Goal: Check status: Check status

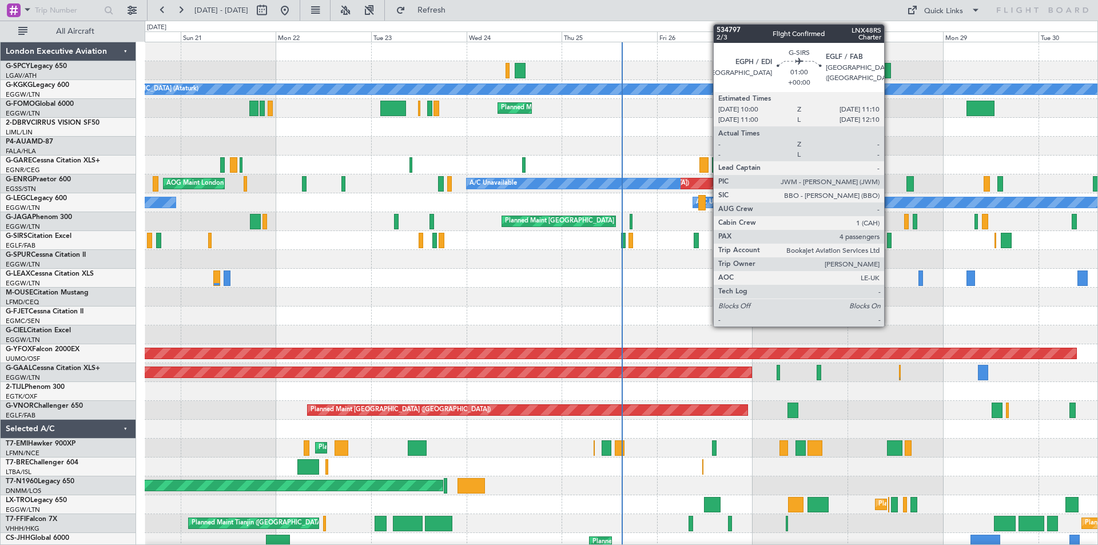
click at [889, 241] on div at bounding box center [889, 240] width 5 height 15
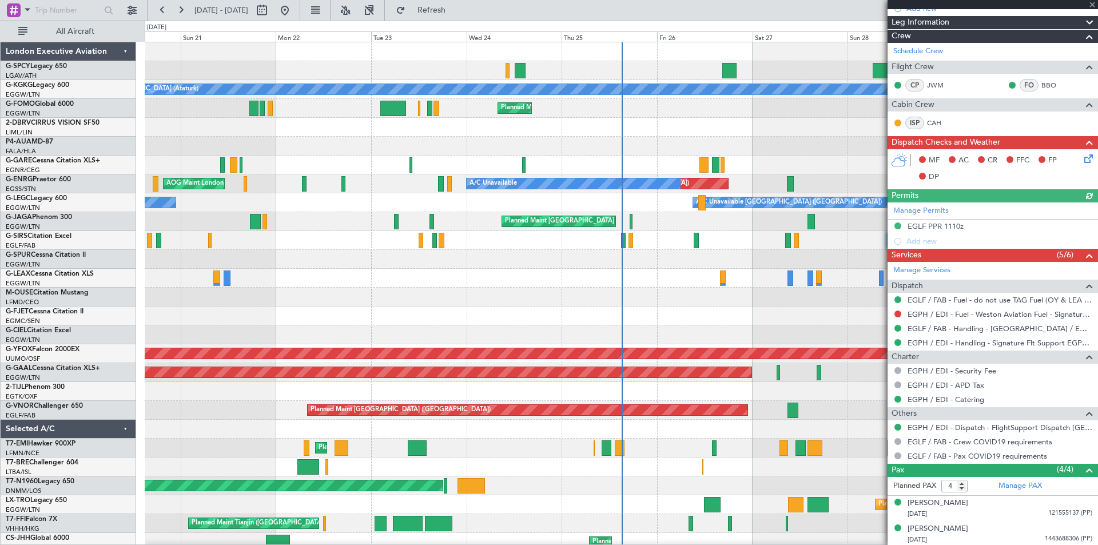
scroll to position [153, 0]
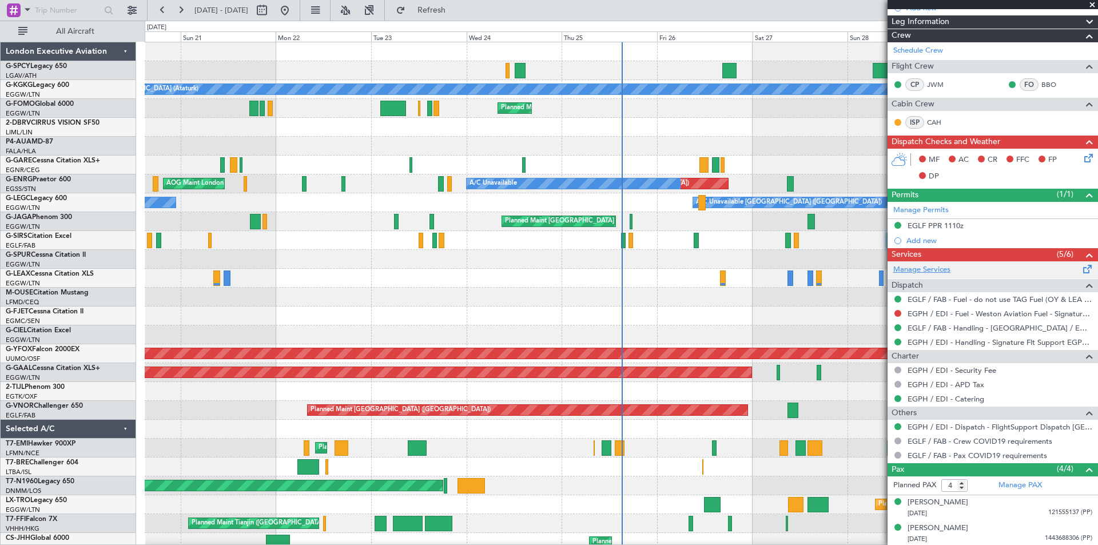
click at [943, 272] on link "Manage Services" at bounding box center [921, 269] width 57 height 11
click at [447, 13] on span "Refresh" at bounding box center [432, 10] width 48 height 8
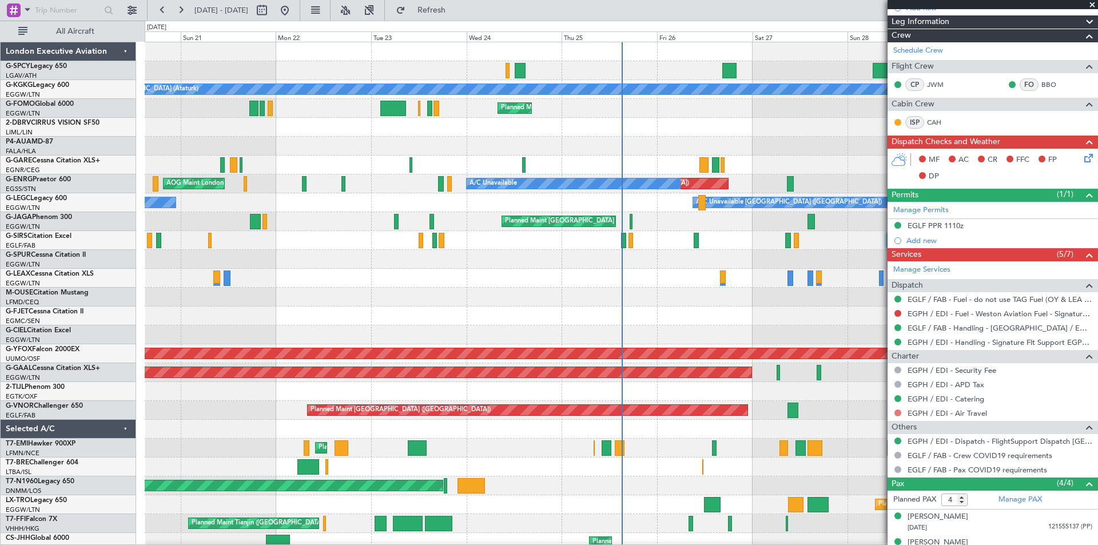
click at [899, 411] on button at bounding box center [897, 412] width 7 height 7
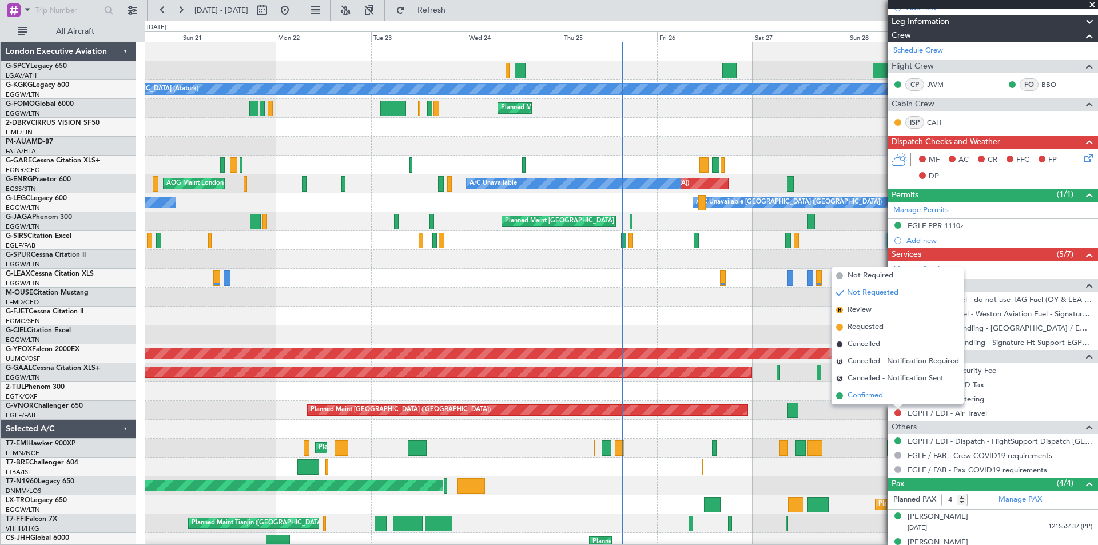
click at [865, 395] on span "Confirmed" at bounding box center [864, 395] width 35 height 11
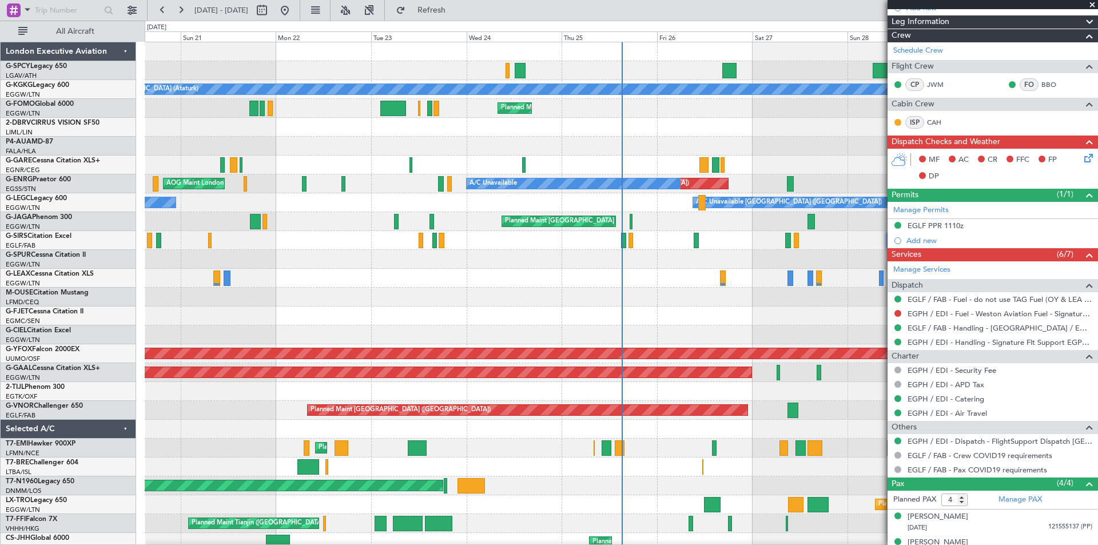
click at [1092, 1] on span at bounding box center [1091, 5] width 11 height 10
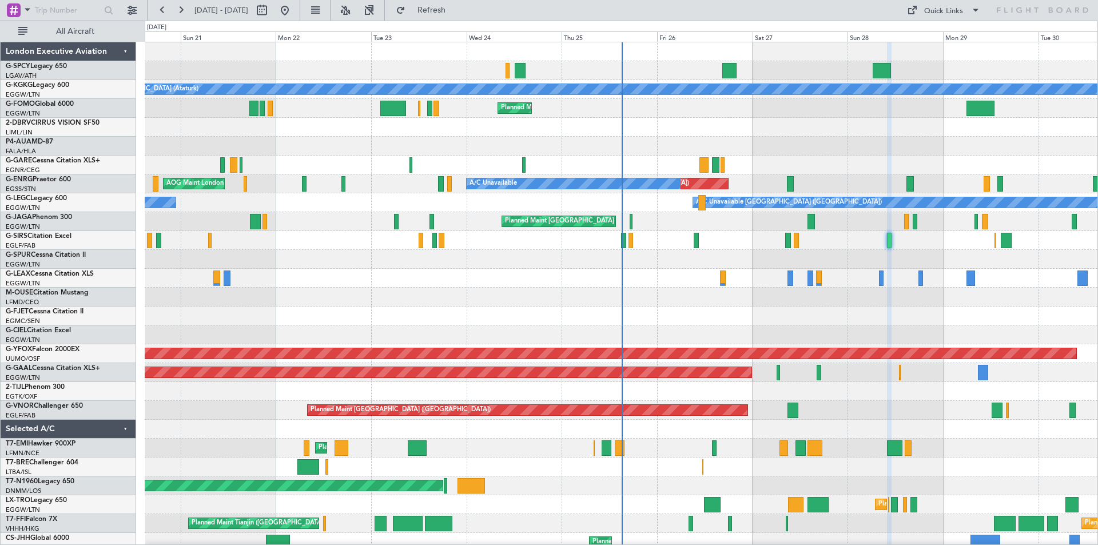
type input "0"
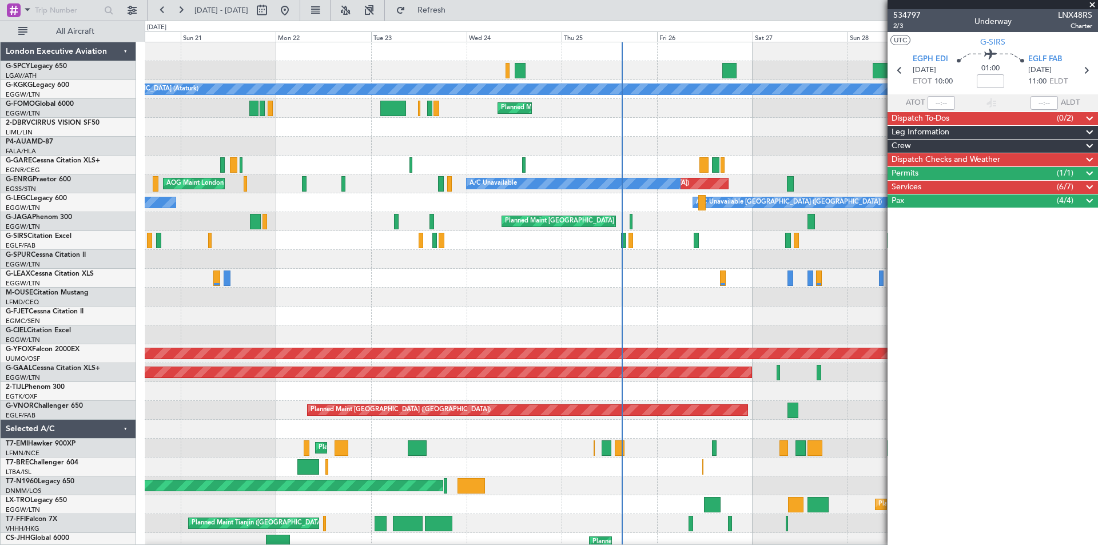
scroll to position [0, 0]
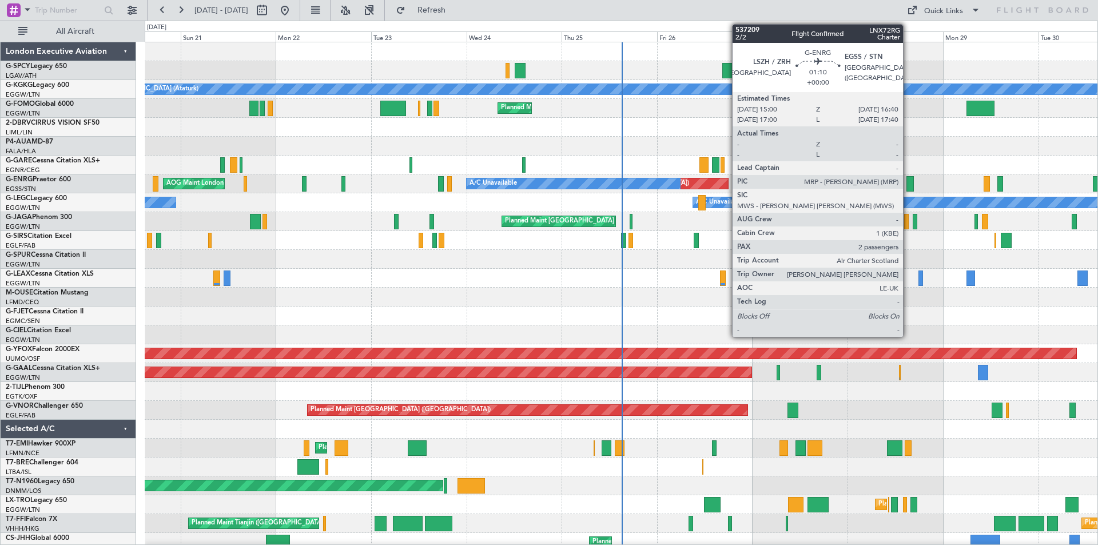
click at [908, 184] on div at bounding box center [909, 183] width 7 height 15
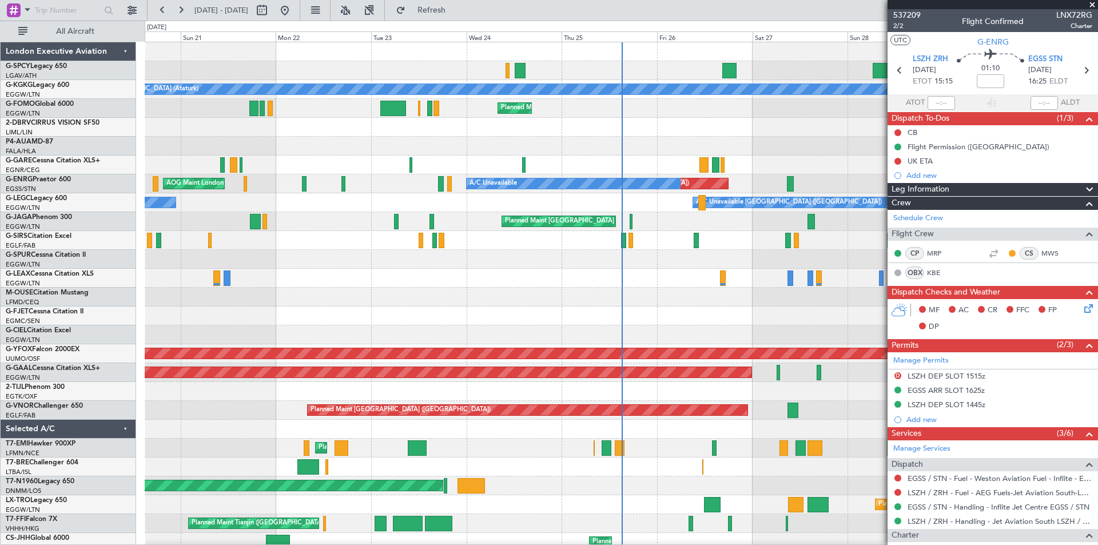
click at [1091, 3] on span at bounding box center [1091, 5] width 11 height 10
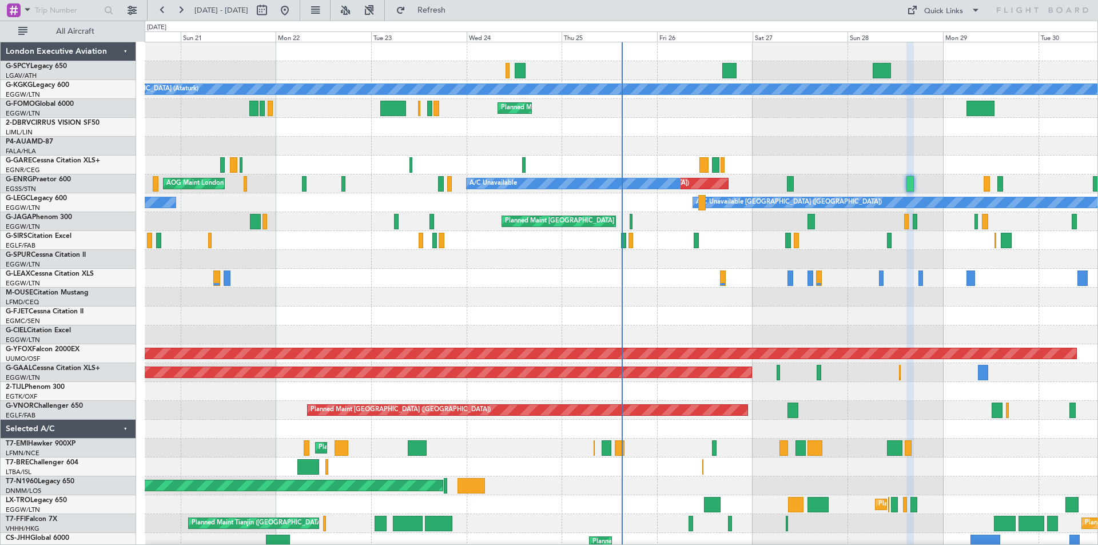
type input "0"
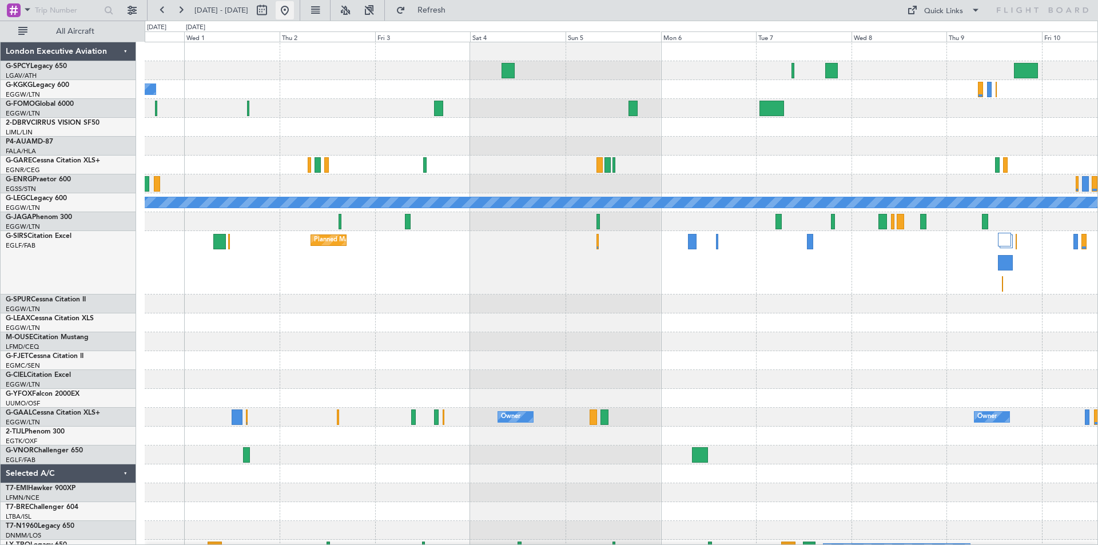
click at [294, 17] on button at bounding box center [285, 10] width 18 height 18
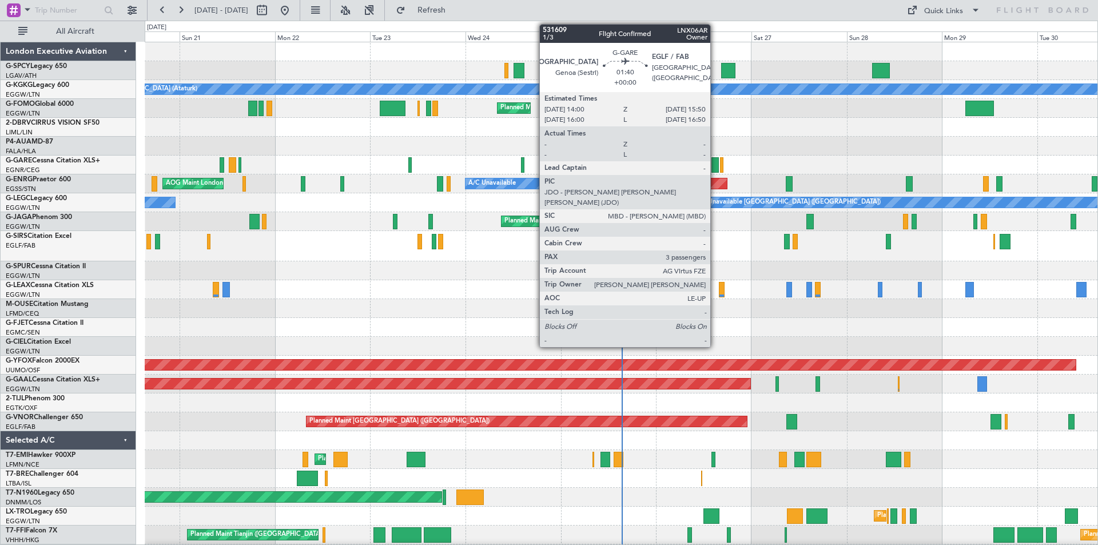
click at [715, 168] on div at bounding box center [714, 164] width 7 height 15
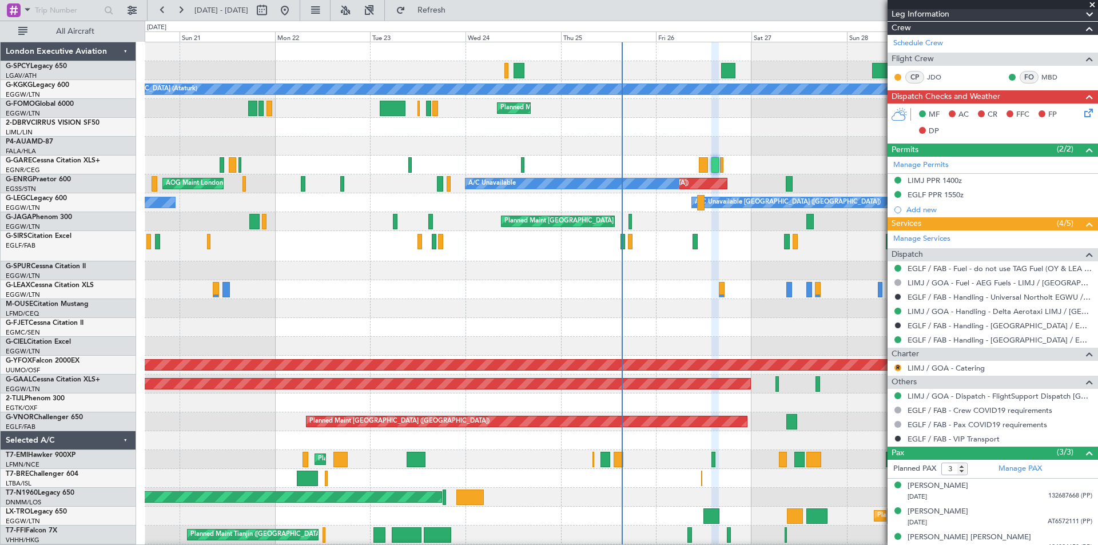
scroll to position [228, 0]
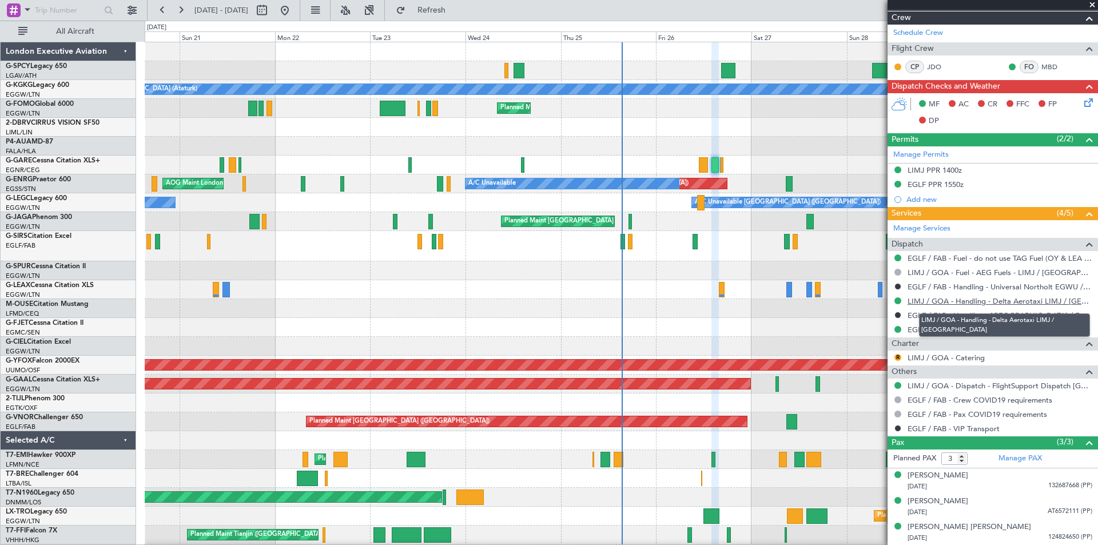
click at [1021, 301] on link "LIMJ / GOA - Handling - Delta Aerotaxi LIMJ / GOA" at bounding box center [999, 301] width 185 height 10
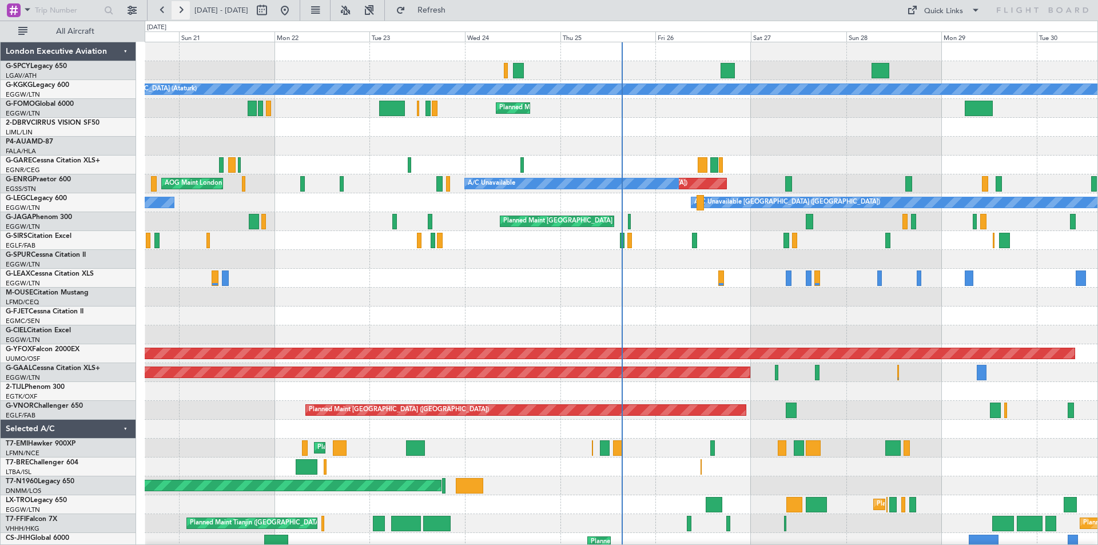
click at [184, 14] on button at bounding box center [181, 10] width 18 height 18
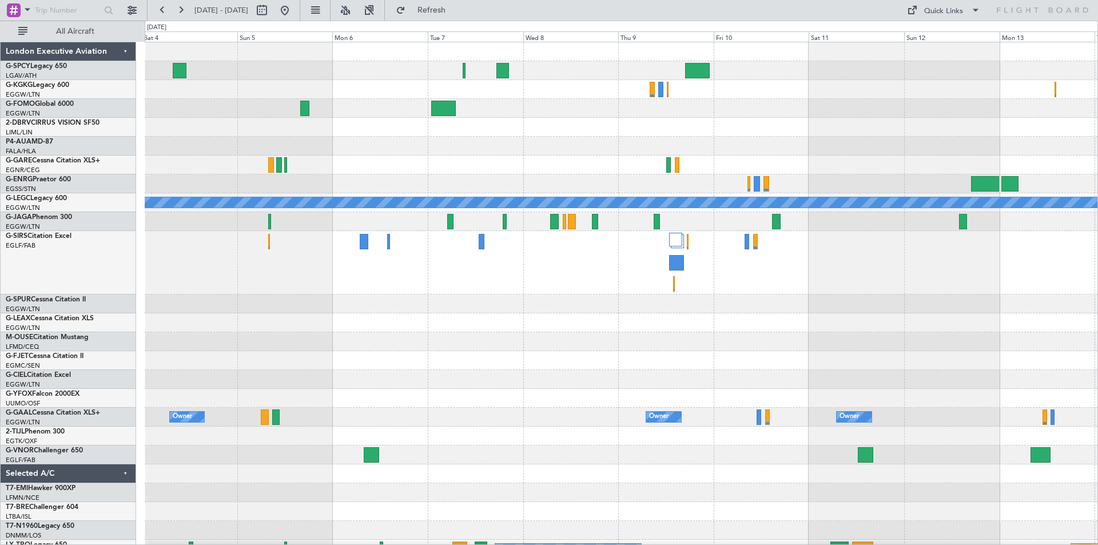
click at [495, 305] on div "A/C Unavailable London (Luton) Planned Maint London (Luton) Owner Owner Owner O…" at bounding box center [621, 328] width 953 height 573
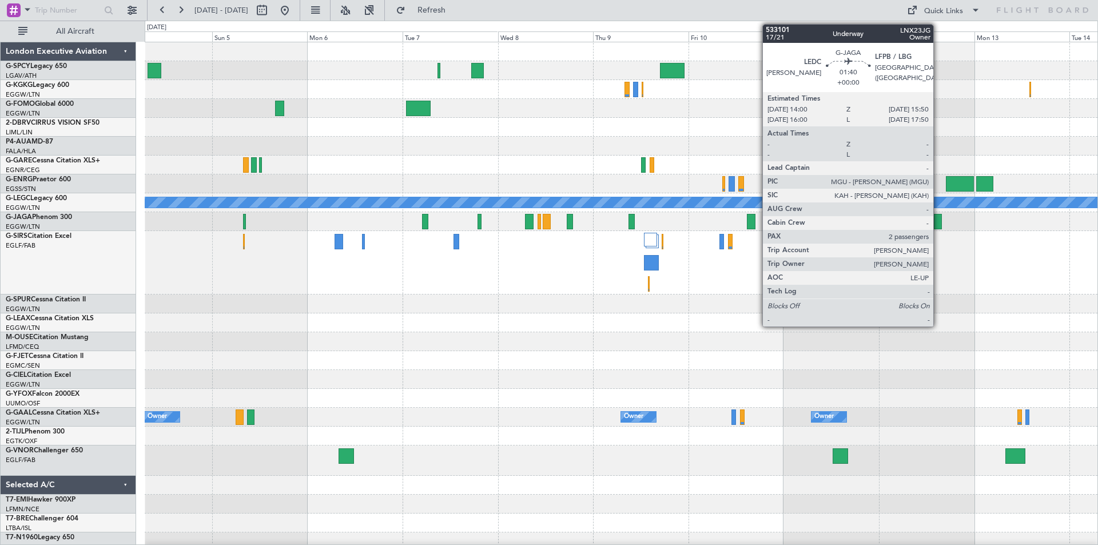
click at [938, 224] on div at bounding box center [937, 221] width 7 height 15
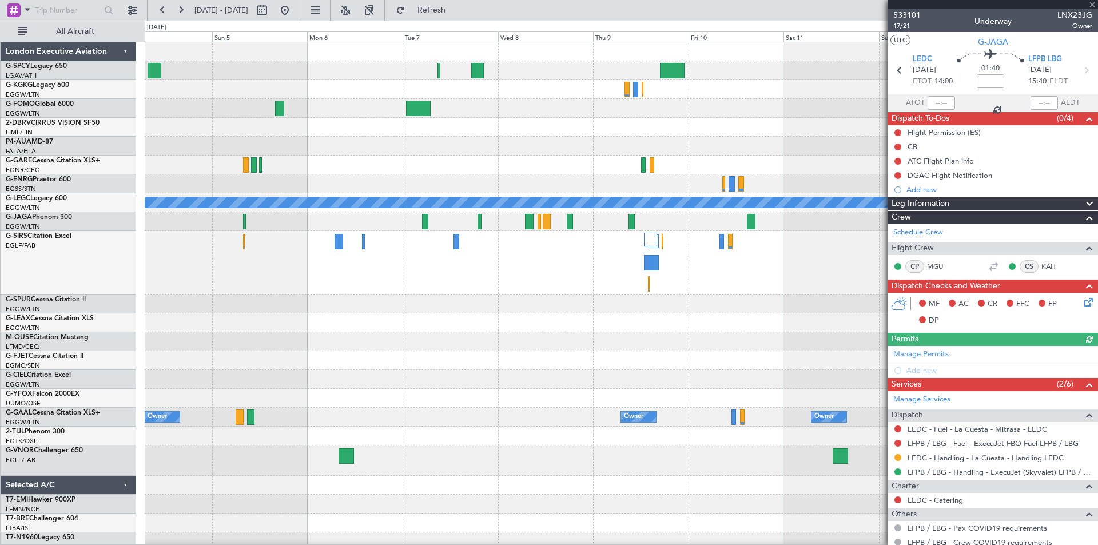
click at [1079, 70] on icon at bounding box center [1085, 70] width 15 height 15
click at [1078, 71] on icon at bounding box center [1085, 70] width 15 height 15
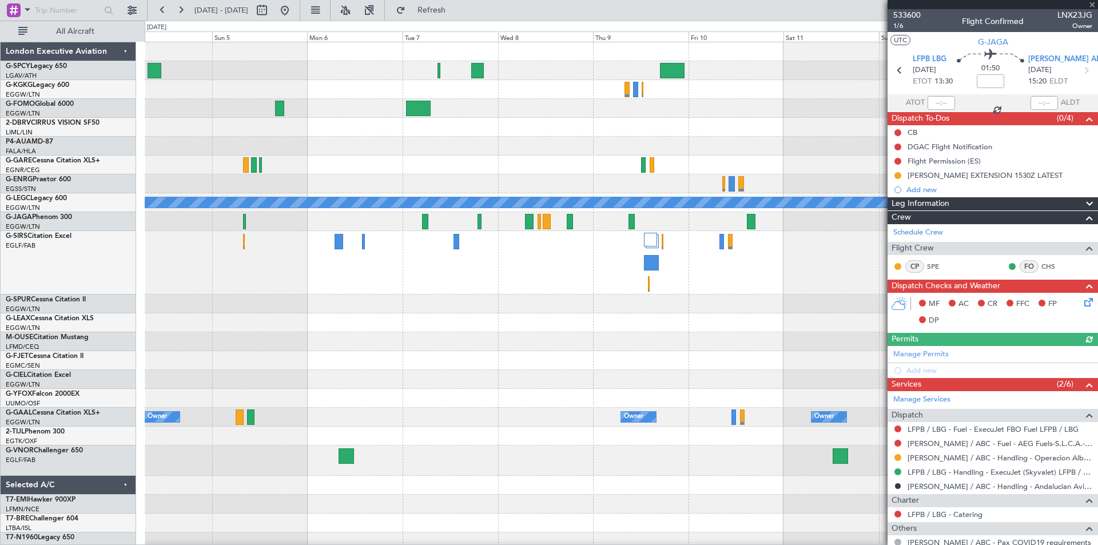
click at [1078, 71] on icon at bounding box center [1085, 70] width 15 height 15
click at [1093, 4] on span at bounding box center [1091, 5] width 11 height 10
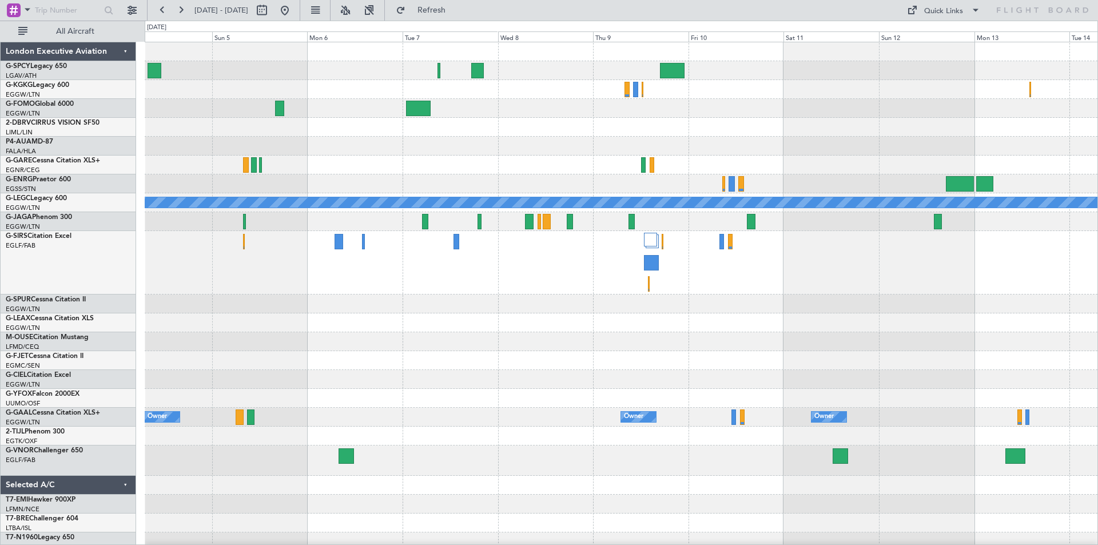
type input "0"
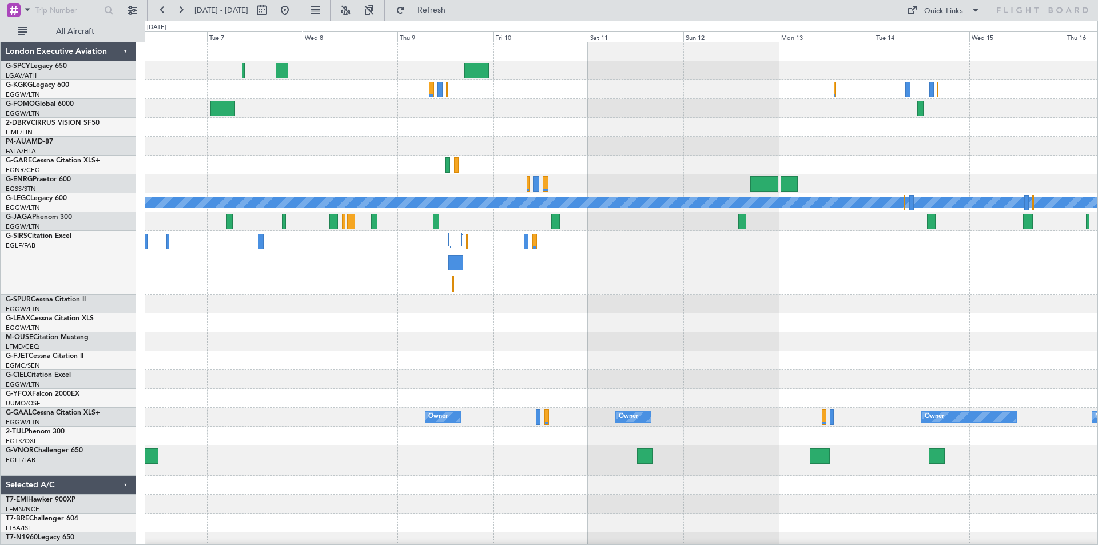
click at [735, 311] on div "A/C Unavailable London (Luton) Owner Owner Owner Owner No Crew Owner Owner" at bounding box center [621, 334] width 953 height 584
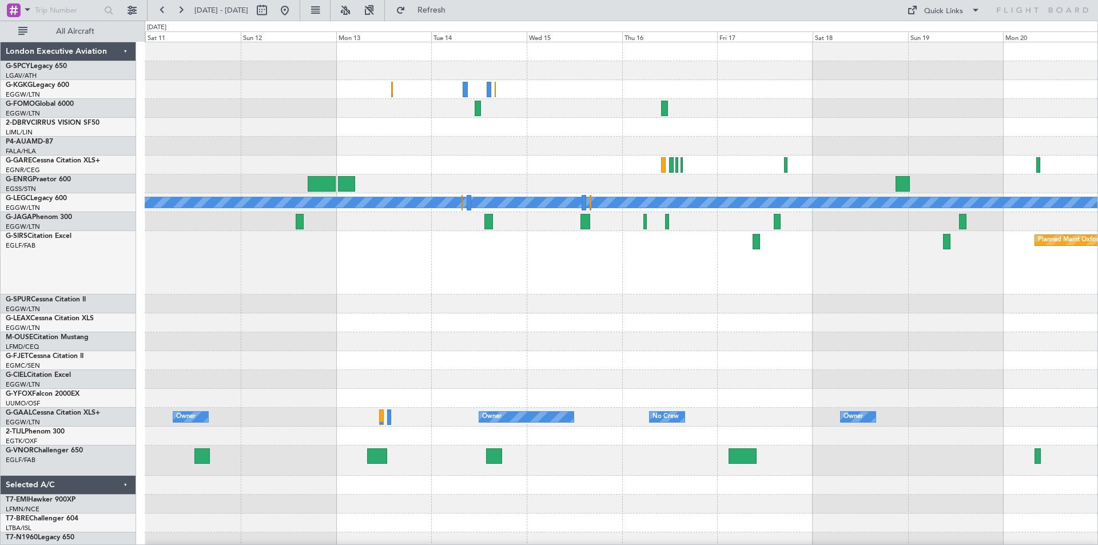
click at [558, 370] on div "A/C Unavailable London (Luton) Planned Maint Oxford (Kidlington) Owner Owner Ow…" at bounding box center [621, 334] width 953 height 584
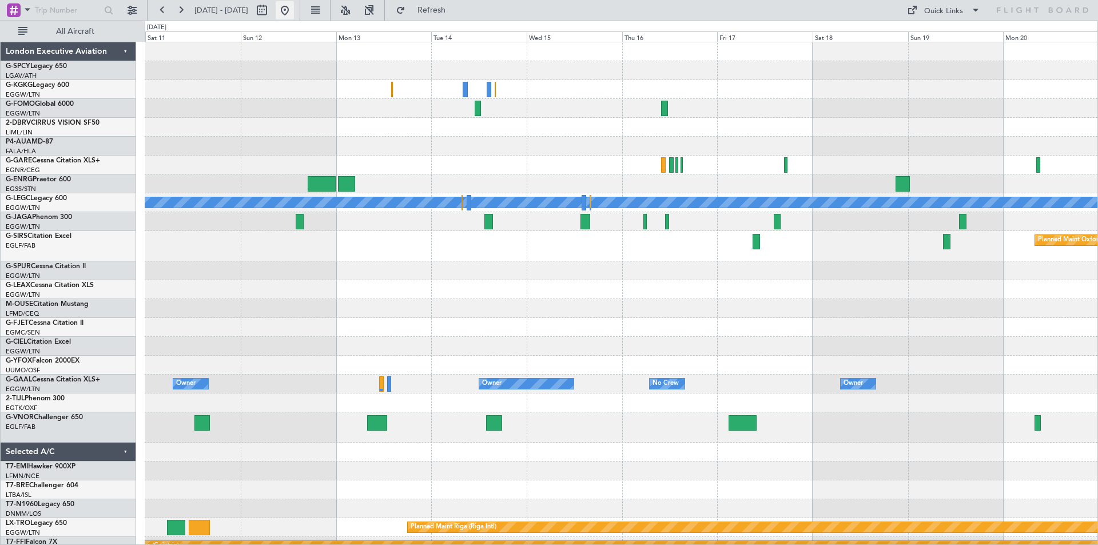
click at [294, 9] on button at bounding box center [285, 10] width 18 height 18
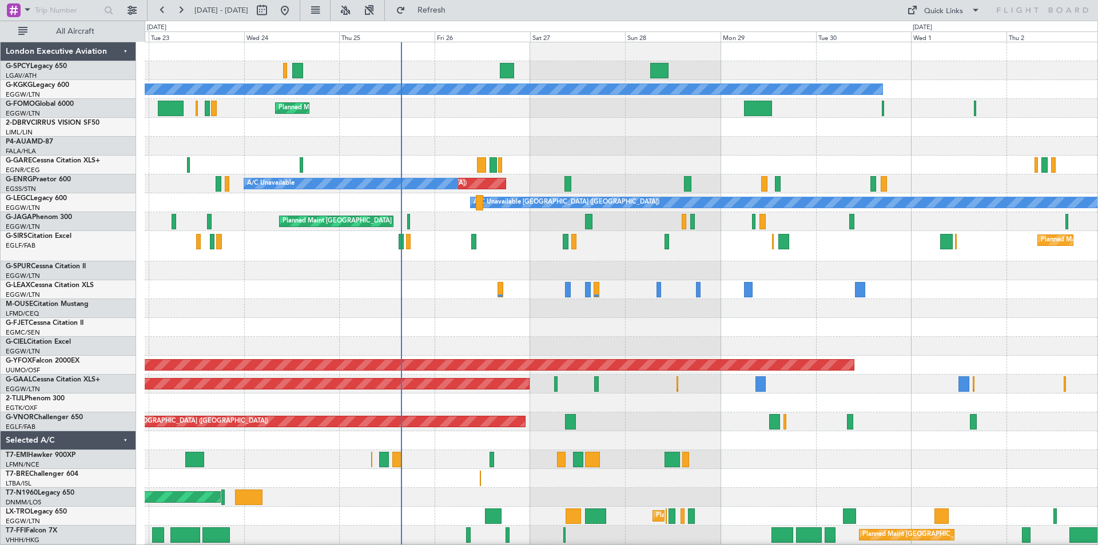
click at [655, 409] on div at bounding box center [621, 402] width 953 height 19
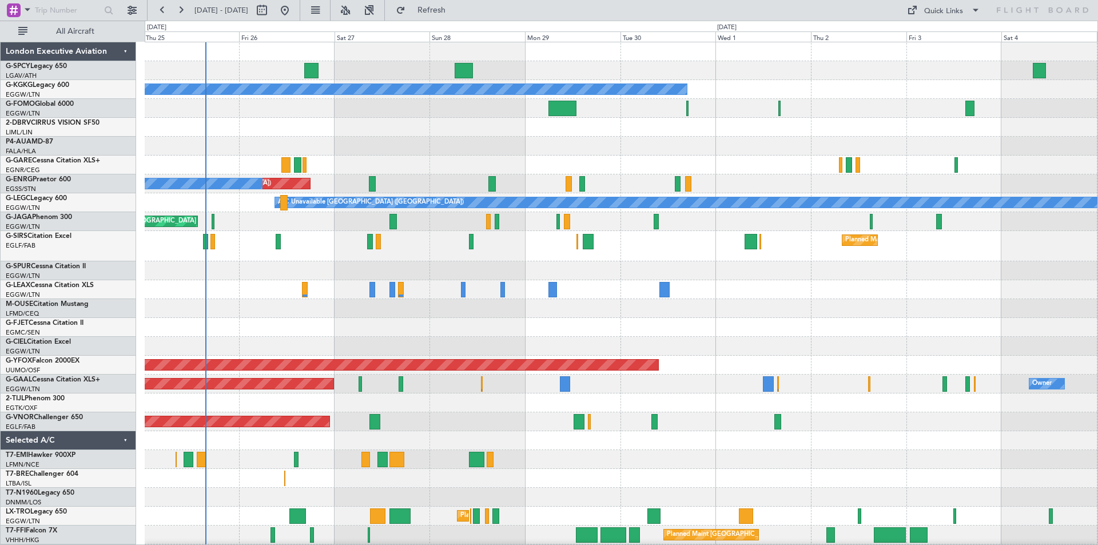
click at [660, 417] on div "A/C Unavailable Istanbul (Ataturk) Planned Maint London (Luton) Unplanned Maint…" at bounding box center [621, 331] width 953 height 578
click at [176, 9] on button at bounding box center [181, 10] width 18 height 18
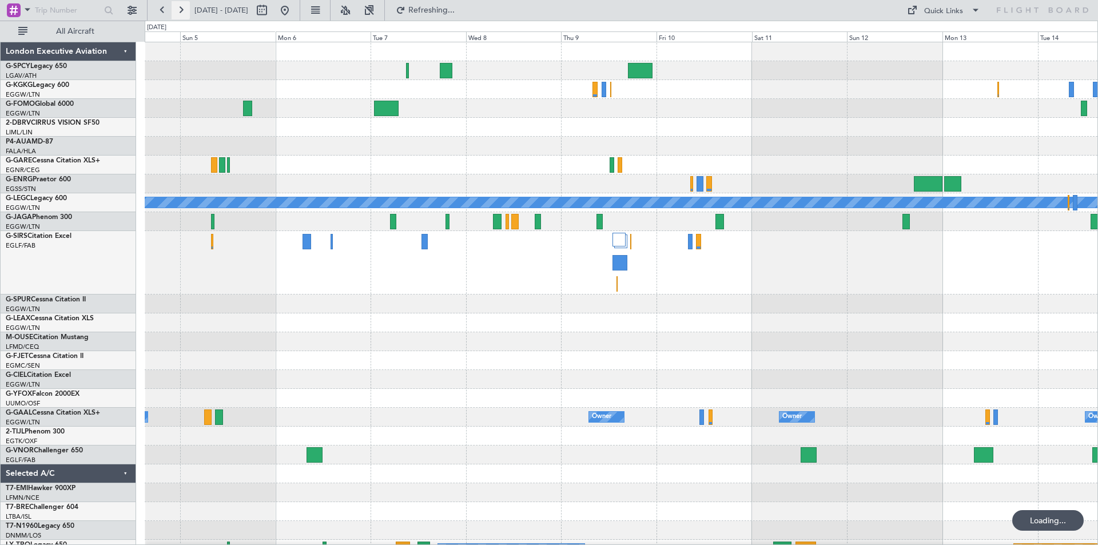
click at [176, 9] on button at bounding box center [181, 10] width 18 height 18
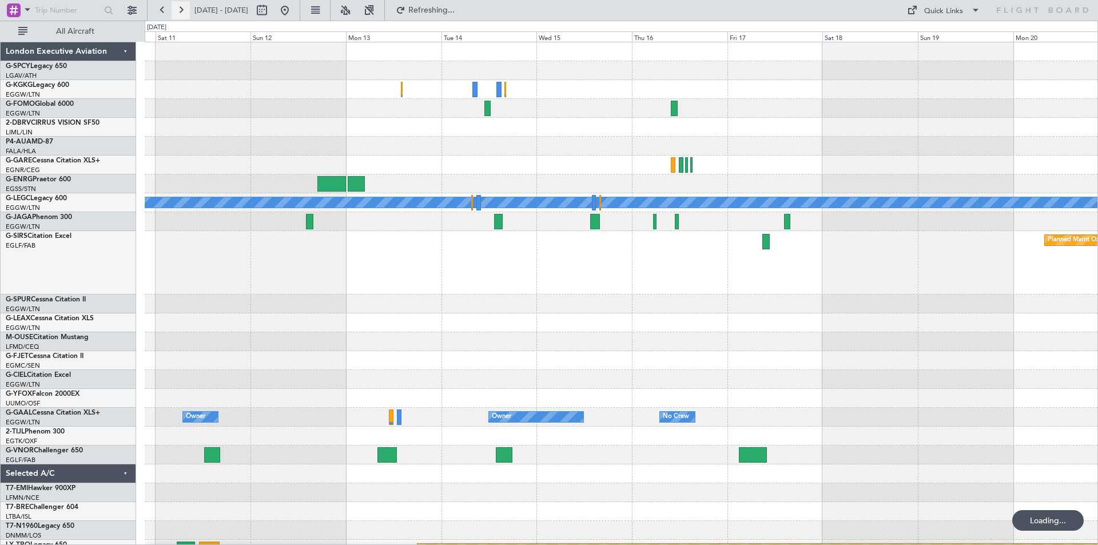
click at [176, 9] on button at bounding box center [181, 10] width 18 height 18
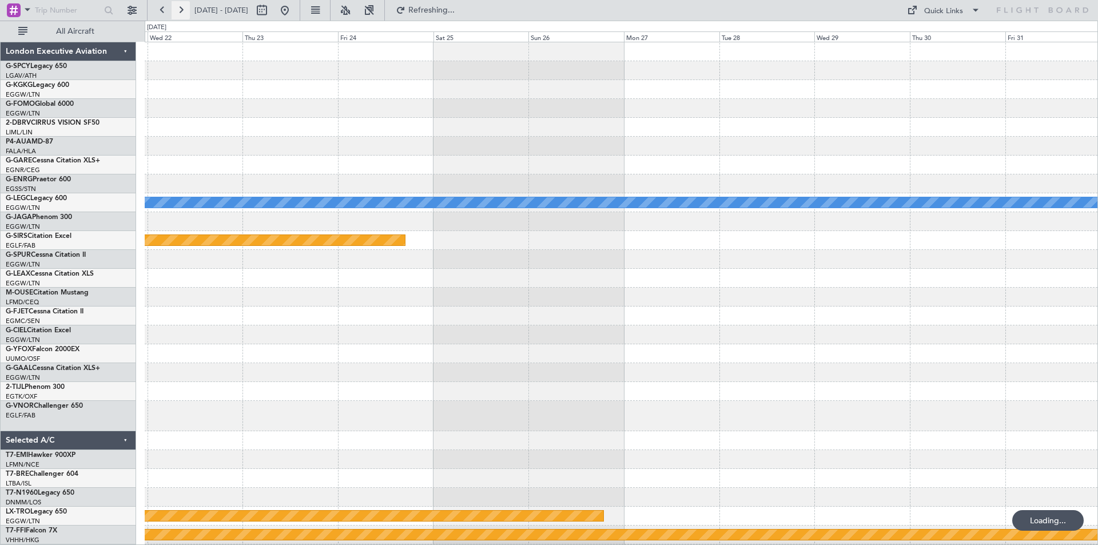
click at [176, 9] on button at bounding box center [181, 10] width 18 height 18
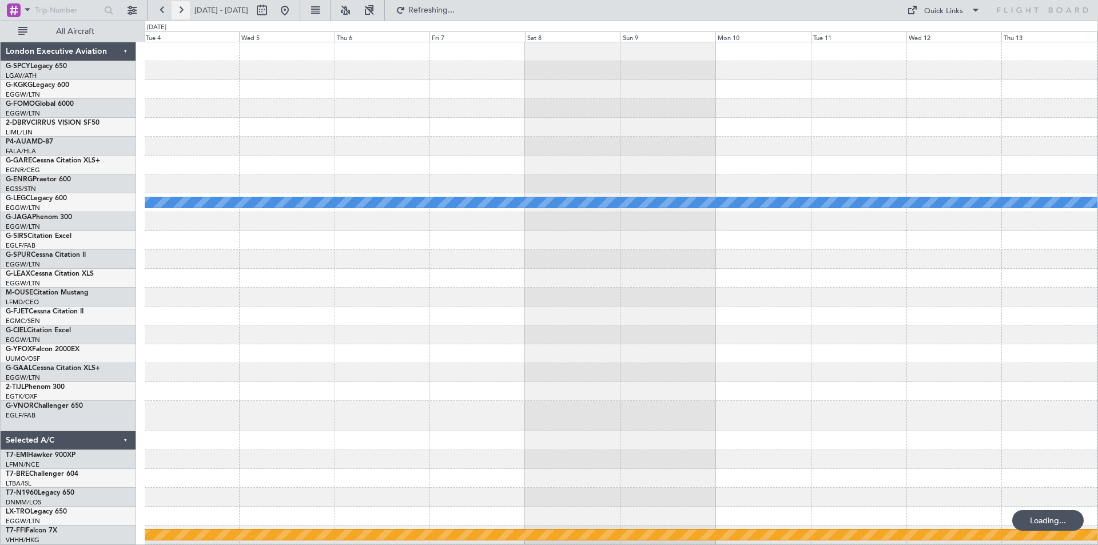
click at [176, 9] on button at bounding box center [181, 10] width 18 height 18
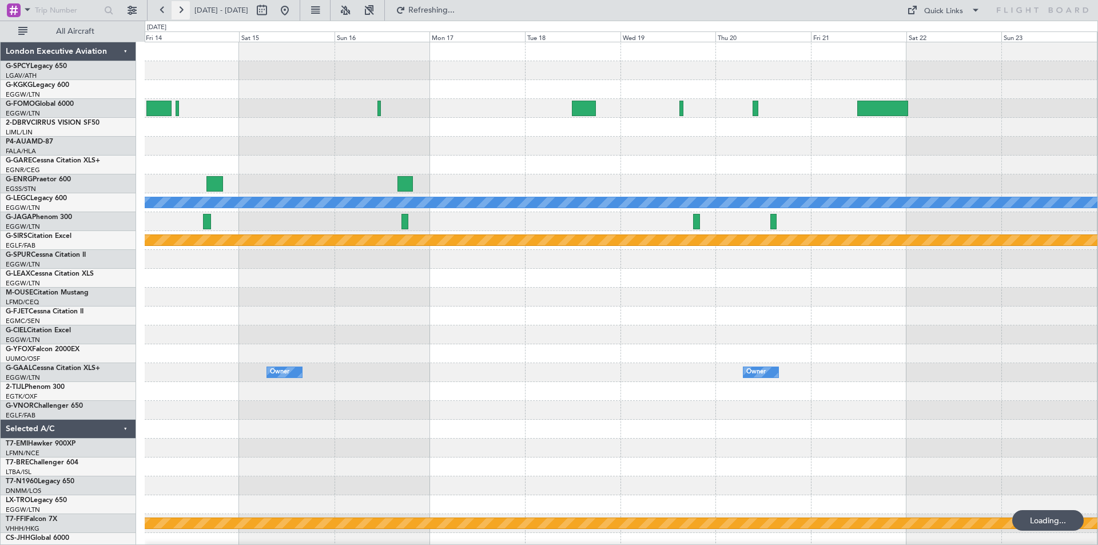
click at [176, 9] on button at bounding box center [181, 10] width 18 height 18
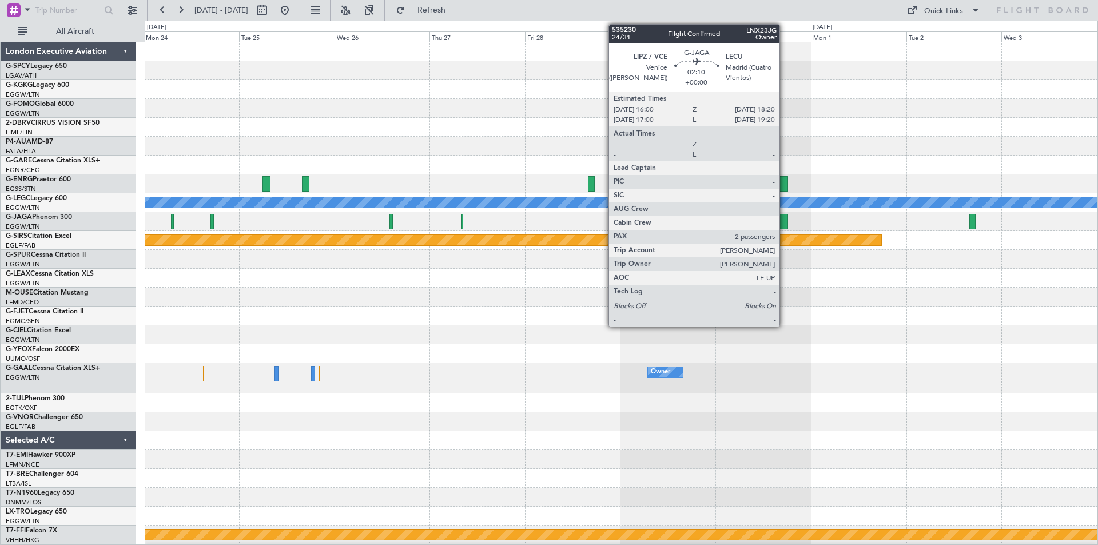
click at [785, 224] on div at bounding box center [783, 221] width 10 height 15
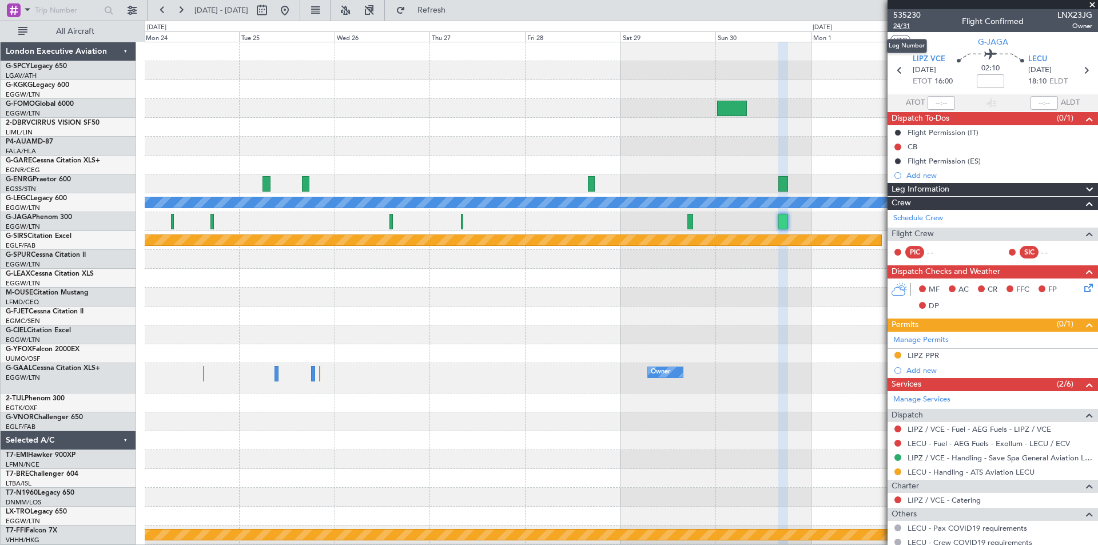
click at [905, 27] on span "24/31" at bounding box center [906, 26] width 27 height 10
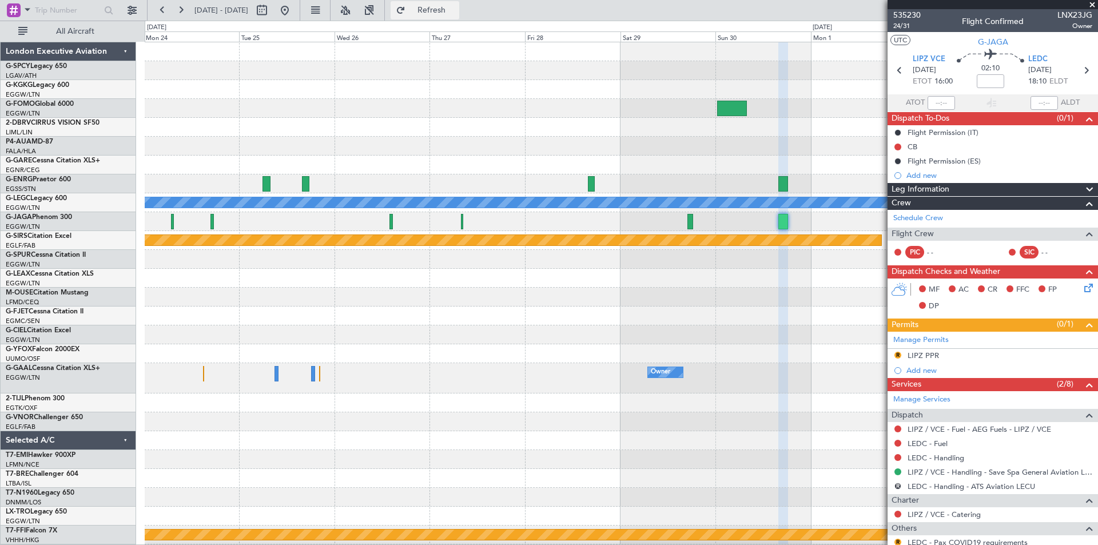
click at [456, 12] on span "Refresh" at bounding box center [432, 10] width 48 height 8
click at [932, 460] on link "LEDC - Handling" at bounding box center [935, 458] width 57 height 10
click at [456, 7] on span "Refresh" at bounding box center [432, 10] width 48 height 8
click at [933, 443] on link "LEDC - Fuel" at bounding box center [927, 444] width 40 height 10
click at [456, 10] on span "Refresh" at bounding box center [432, 10] width 48 height 8
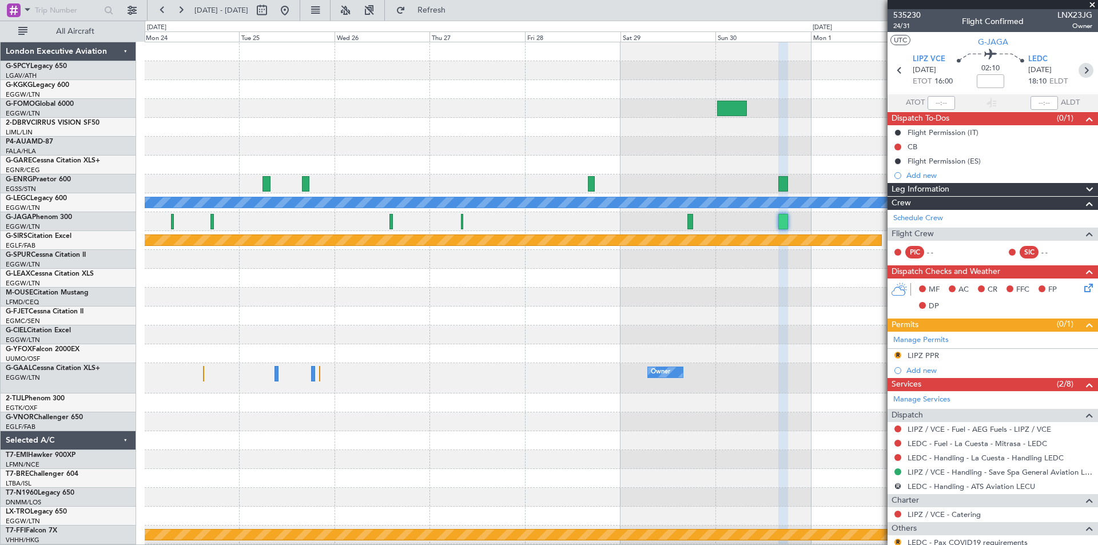
click at [1082, 73] on icon at bounding box center [1085, 70] width 15 height 15
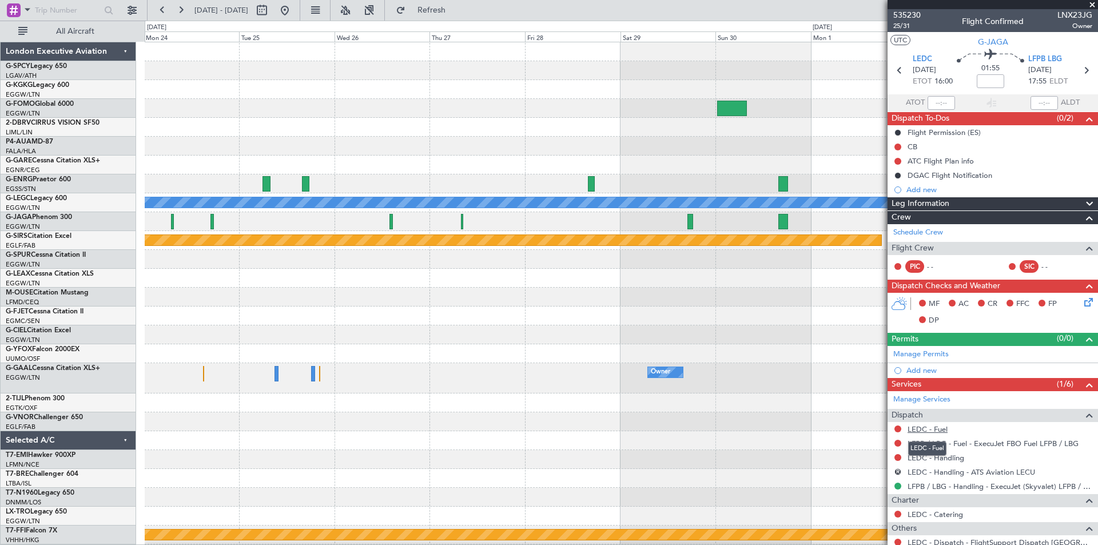
click at [936, 429] on link "LEDC - Fuel" at bounding box center [927, 429] width 40 height 10
click at [456, 14] on span "Refresh" at bounding box center [432, 10] width 48 height 8
click at [946, 454] on link "LEDC - Handling" at bounding box center [935, 458] width 57 height 10
click at [459, 3] on button "Refresh" at bounding box center [425, 10] width 69 height 18
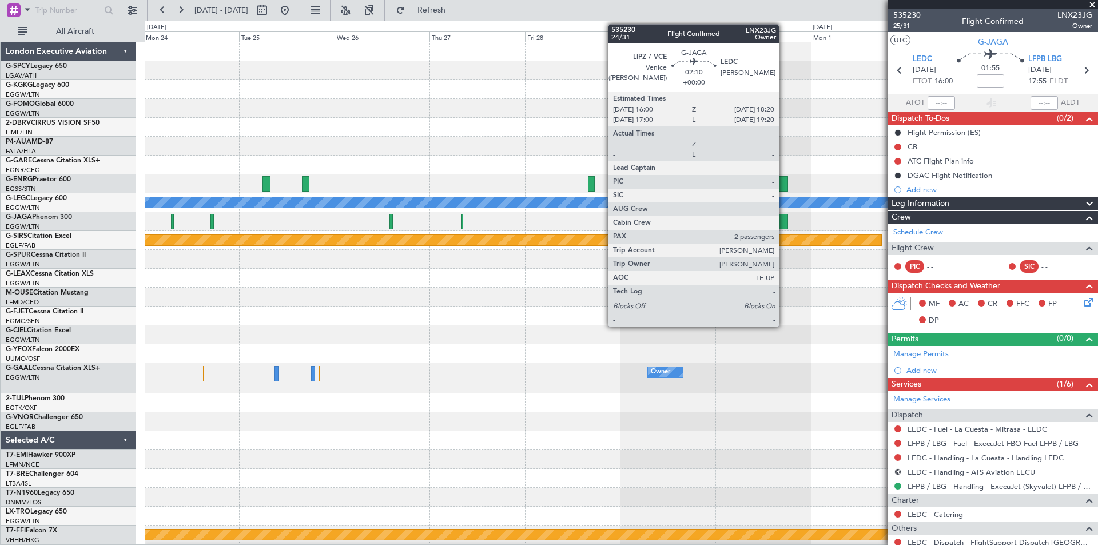
click at [784, 223] on div at bounding box center [783, 221] width 10 height 15
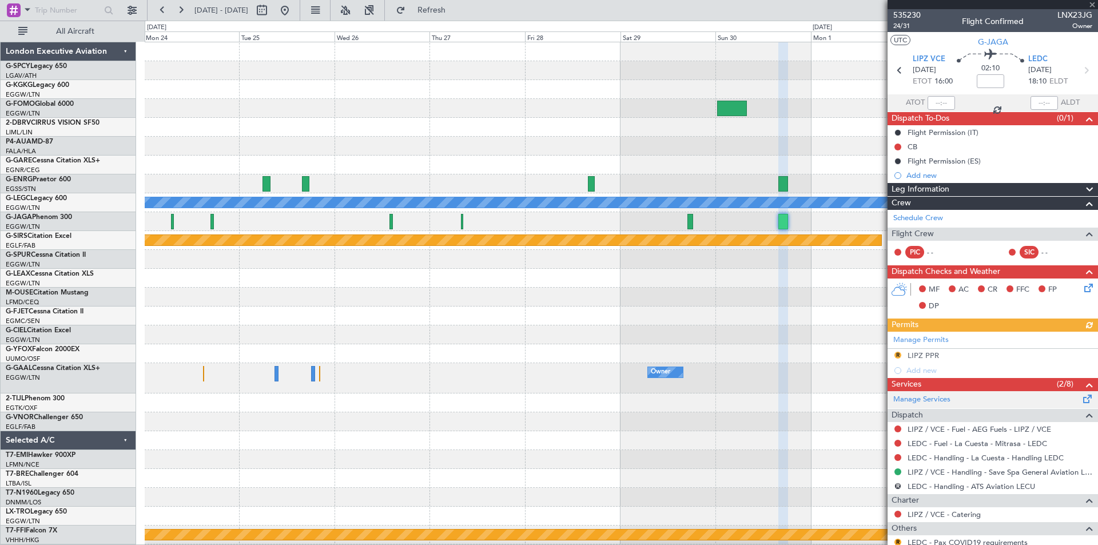
scroll to position [117, 0]
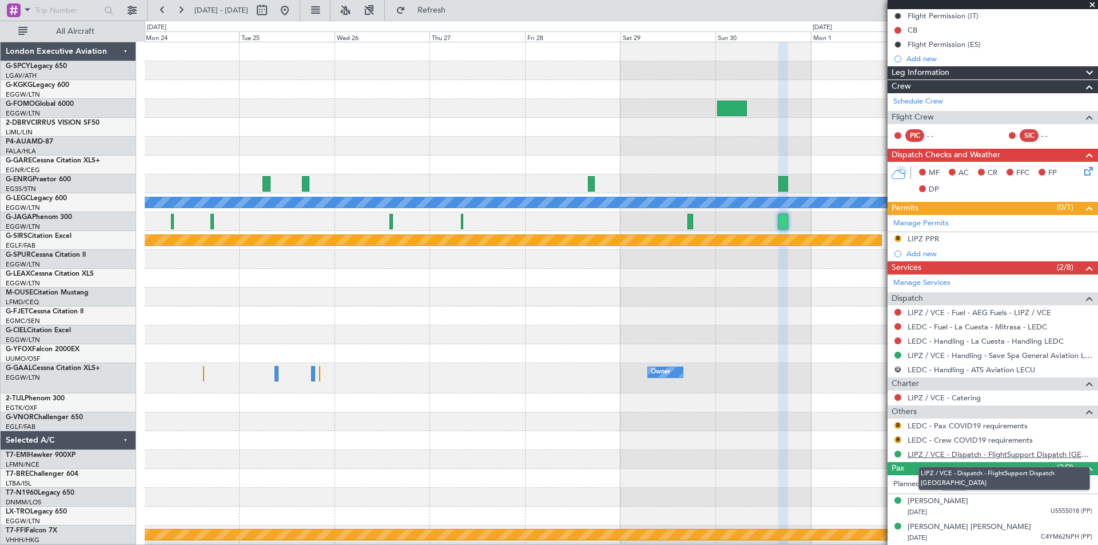
click at [965, 454] on link "LIPZ / VCE - Dispatch - FlightSupport Dispatch UK" at bounding box center [999, 454] width 185 height 10
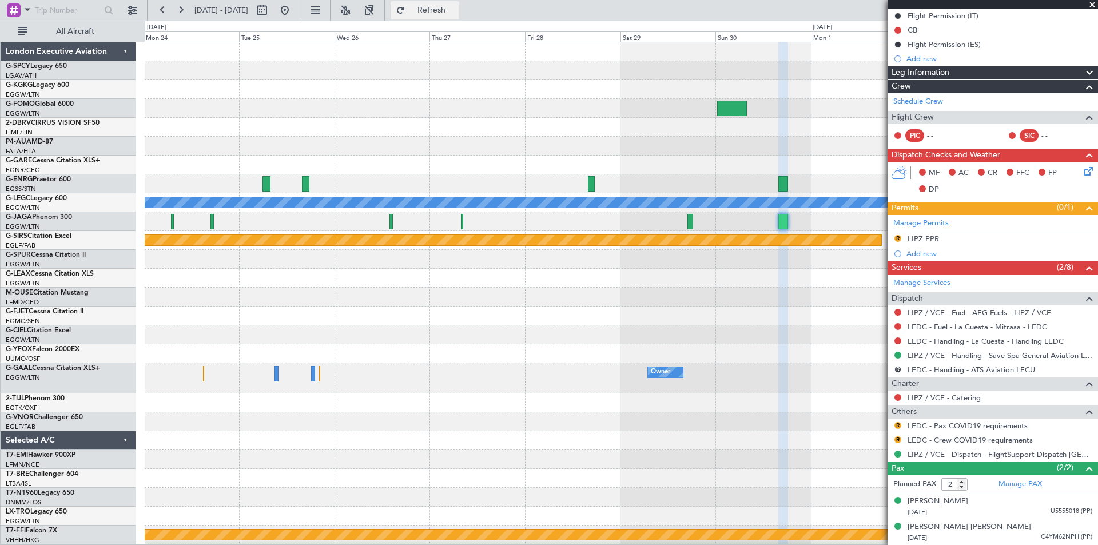
click at [459, 15] on button "Refresh" at bounding box center [425, 10] width 69 height 18
click at [182, 7] on button at bounding box center [181, 10] width 18 height 18
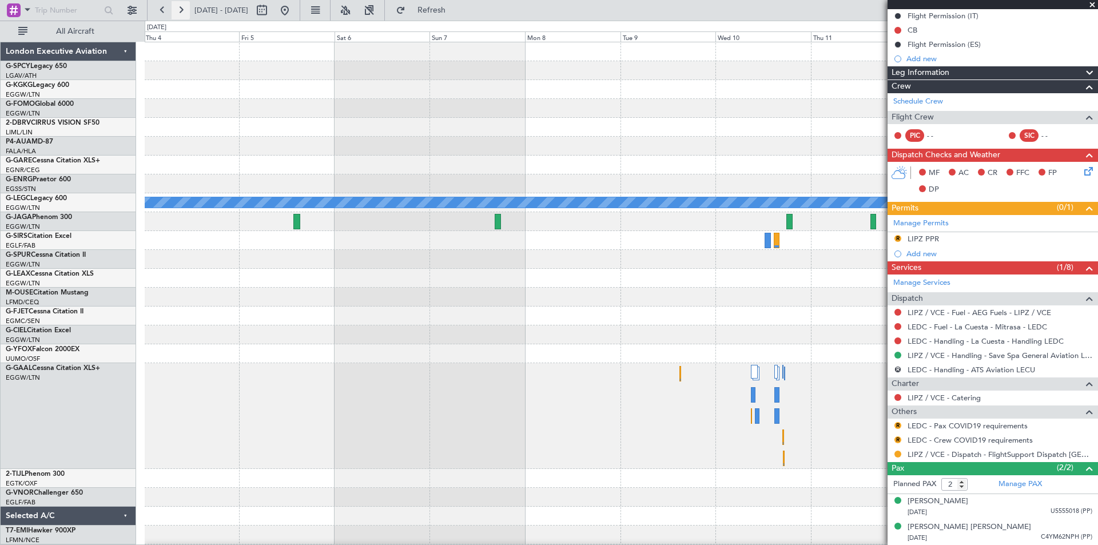
click at [182, 7] on button at bounding box center [181, 10] width 18 height 18
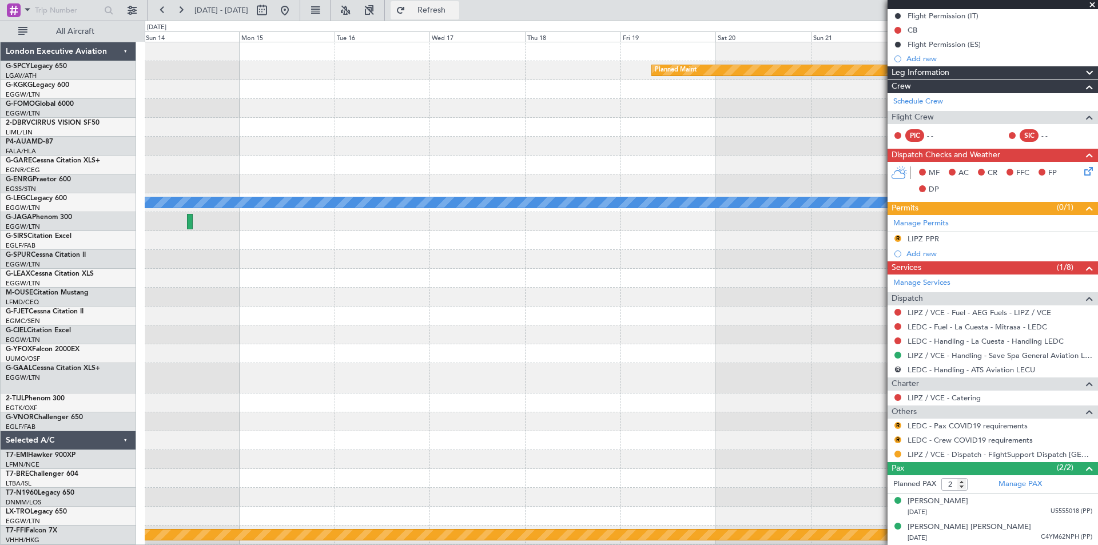
click at [452, 14] on button "Refresh" at bounding box center [425, 10] width 69 height 18
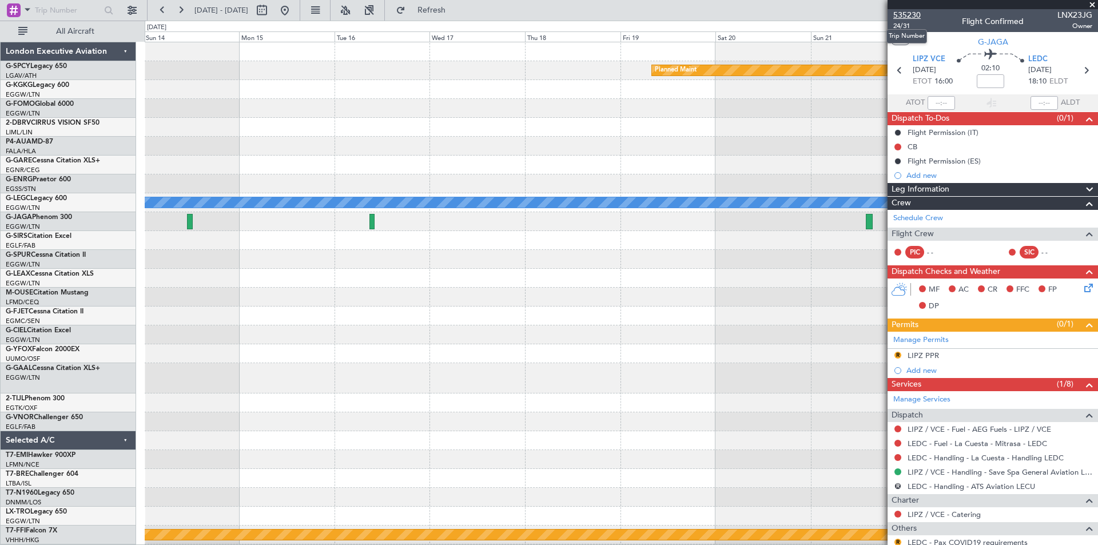
click at [914, 18] on span "535230" at bounding box center [906, 15] width 27 height 12
click at [456, 9] on span "Refresh" at bounding box center [432, 10] width 48 height 8
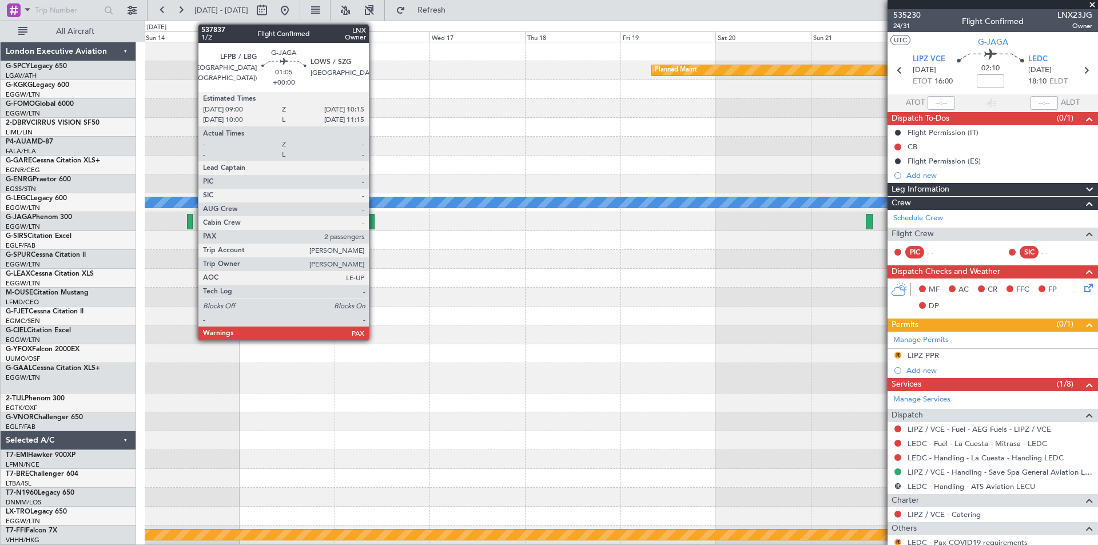
click at [374, 224] on div at bounding box center [371, 221] width 5 height 15
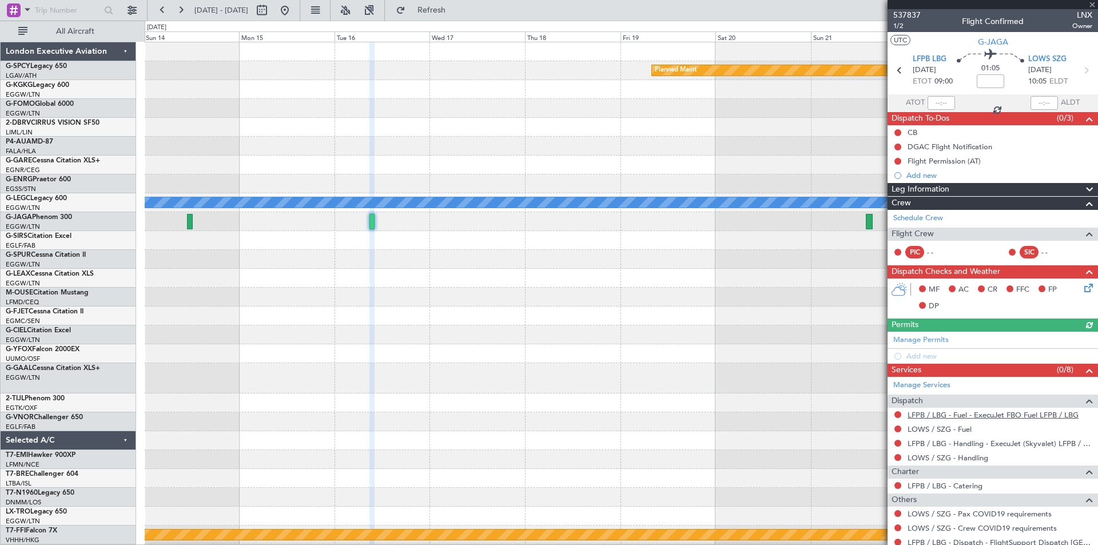
scroll to position [51, 0]
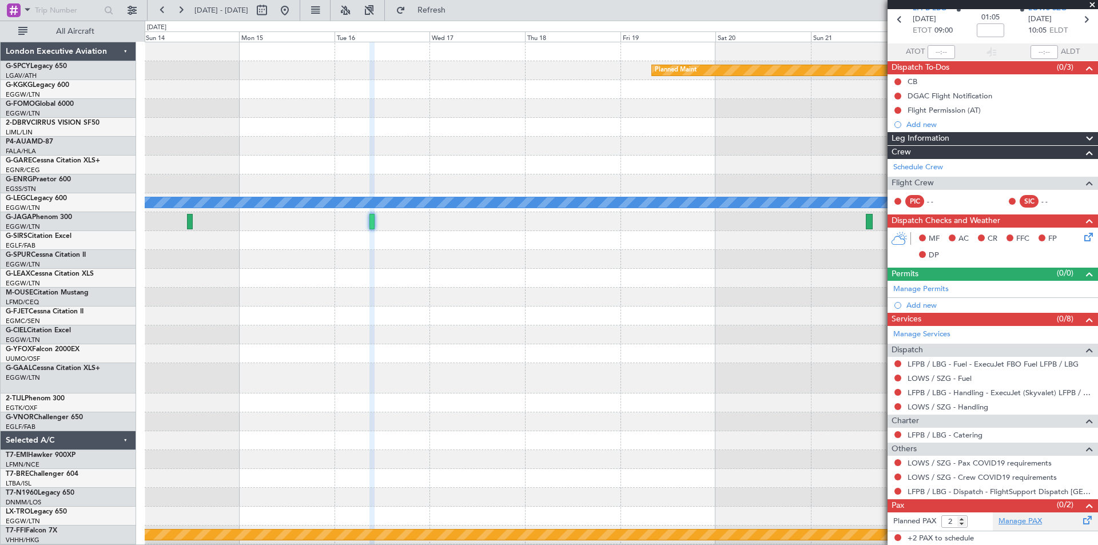
click at [1012, 519] on link "Manage PAX" at bounding box center [1019, 521] width 43 height 11
click at [456, 11] on span "Refresh" at bounding box center [432, 10] width 48 height 8
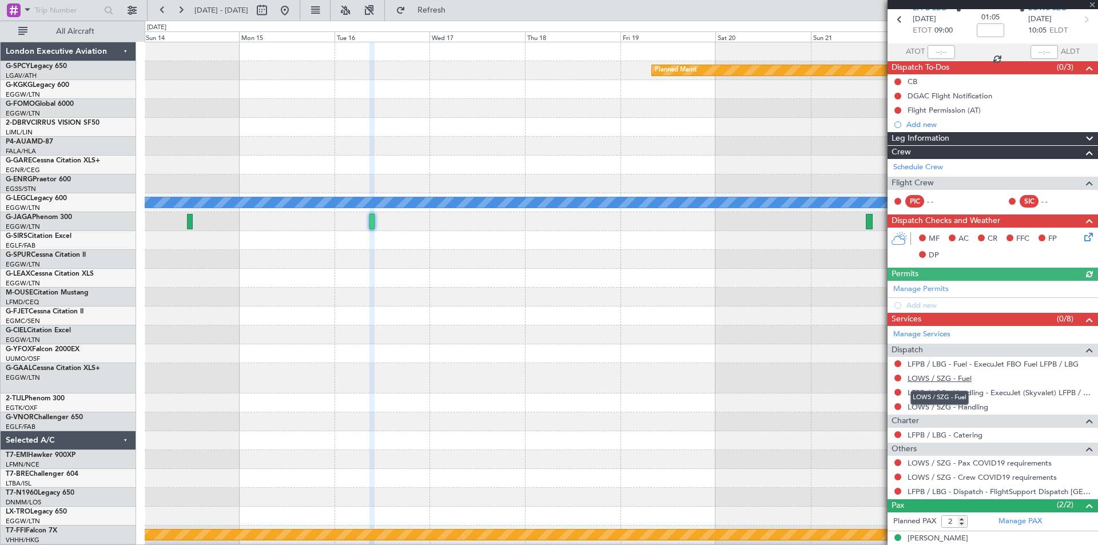
click at [950, 377] on link "LOWS / SZG - Fuel" at bounding box center [939, 378] width 64 height 10
click at [456, 11] on span "Refresh" at bounding box center [432, 10] width 48 height 8
click at [975, 410] on link "LOWS / SZG - Handling" at bounding box center [947, 407] width 81 height 10
click at [456, 13] on span "Refresh" at bounding box center [432, 10] width 48 height 8
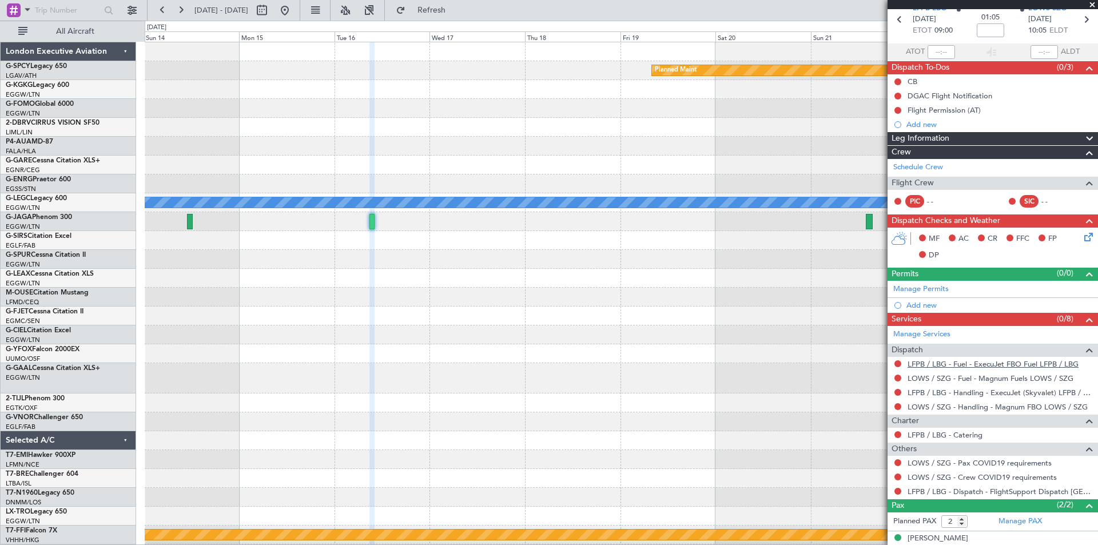
scroll to position [0, 0]
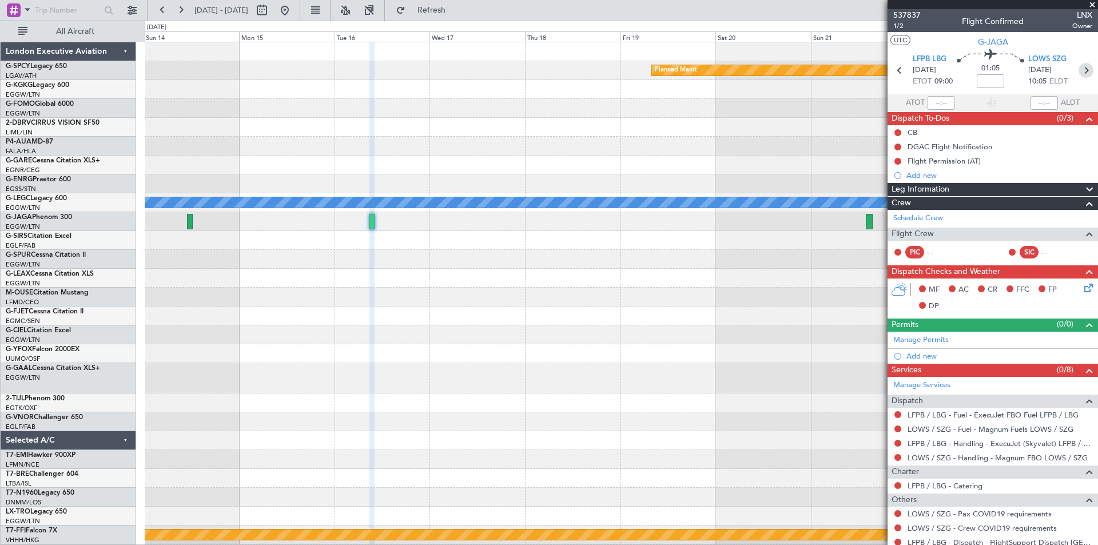
click at [1080, 71] on icon at bounding box center [1085, 70] width 15 height 15
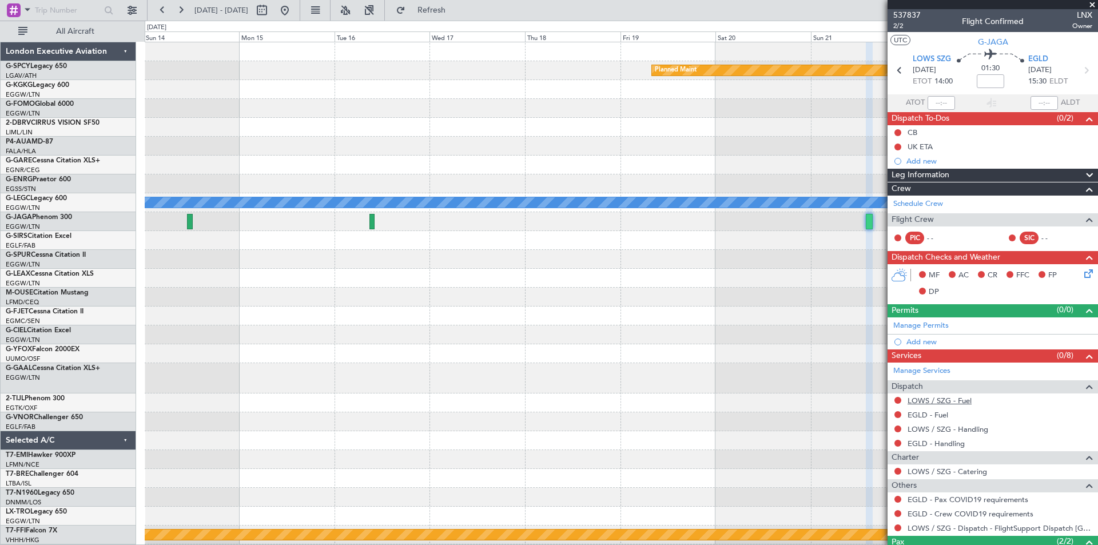
click at [929, 401] on link "LOWS / SZG - Fuel" at bounding box center [939, 401] width 64 height 10
click at [420, 23] on div "0 0 Sun 14 Mon 15 Tue 16 Wed 17 Thu 18 Fri 19 Sat 20 Dec 2025 Sun 21 Mon 22 Tue…" at bounding box center [621, 31] width 952 height 21
click at [926, 414] on link "EGLD - Fuel" at bounding box center [927, 415] width 41 height 10
click at [456, 11] on span "Refresh" at bounding box center [432, 10] width 48 height 8
click at [958, 431] on link "LOWS / SZG - Handling" at bounding box center [947, 429] width 81 height 10
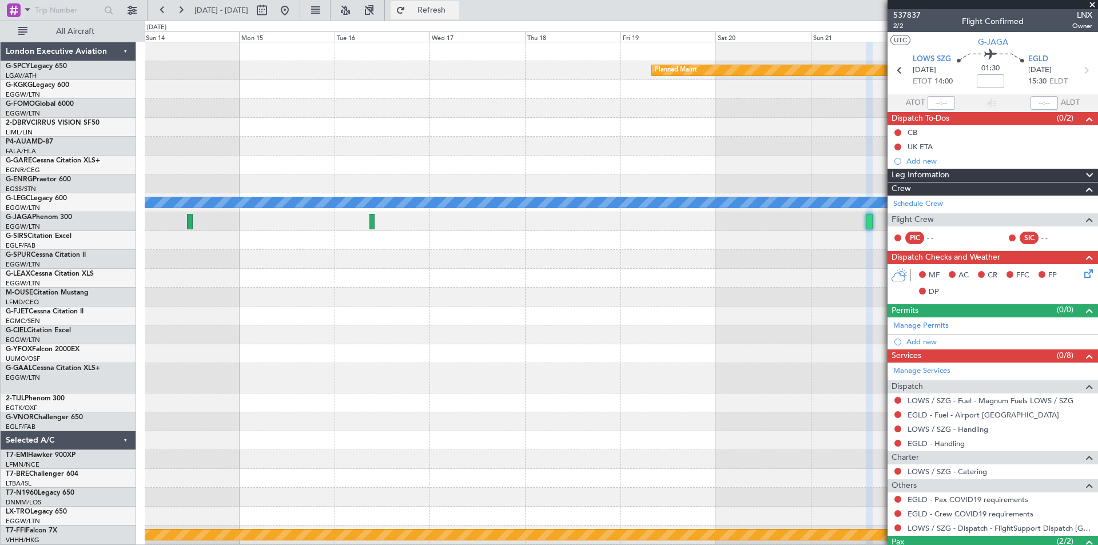
click at [456, 9] on span "Refresh" at bounding box center [432, 10] width 48 height 8
click at [927, 444] on link "EGLD - Handling" at bounding box center [935, 444] width 57 height 10
click at [456, 13] on span "Refresh" at bounding box center [432, 10] width 48 height 8
click at [456, 9] on span "Refresh" at bounding box center [432, 10] width 48 height 8
click at [914, 14] on span "537837" at bounding box center [906, 15] width 27 height 12
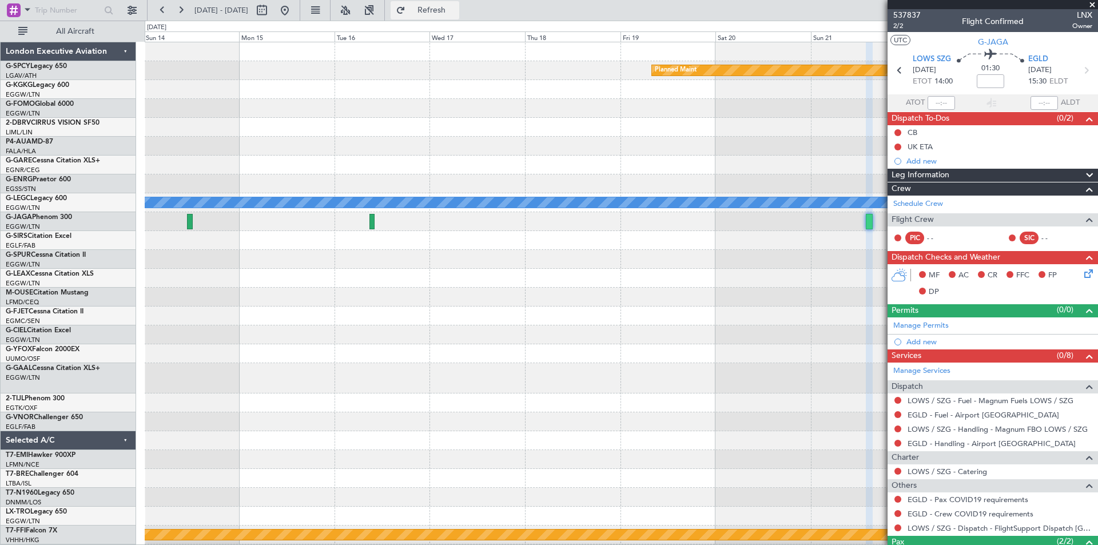
click at [456, 9] on span "Refresh" at bounding box center [432, 10] width 48 height 8
click at [911, 13] on span "537837" at bounding box center [906, 15] width 27 height 12
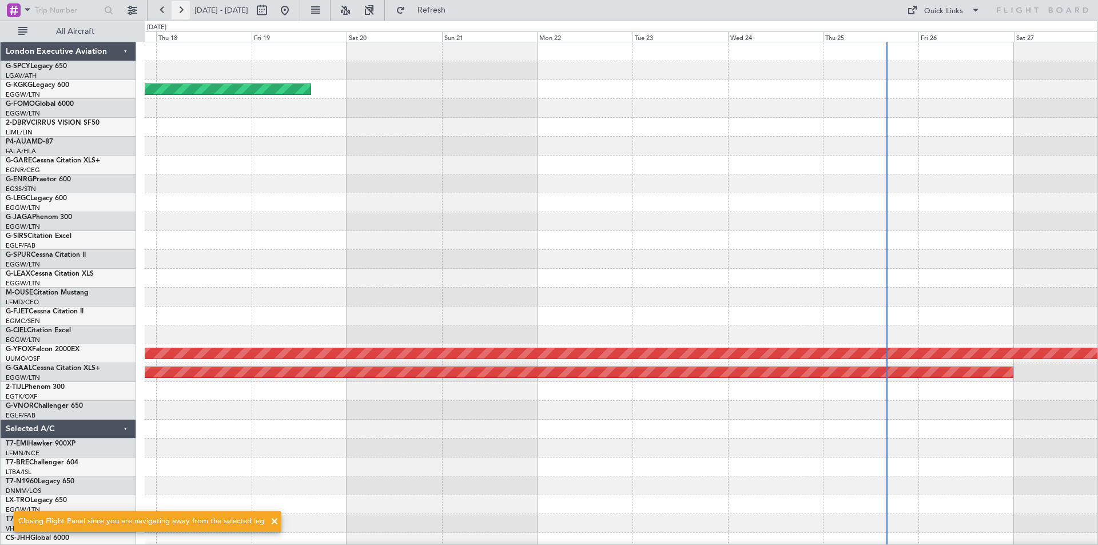
click at [185, 7] on button at bounding box center [181, 10] width 18 height 18
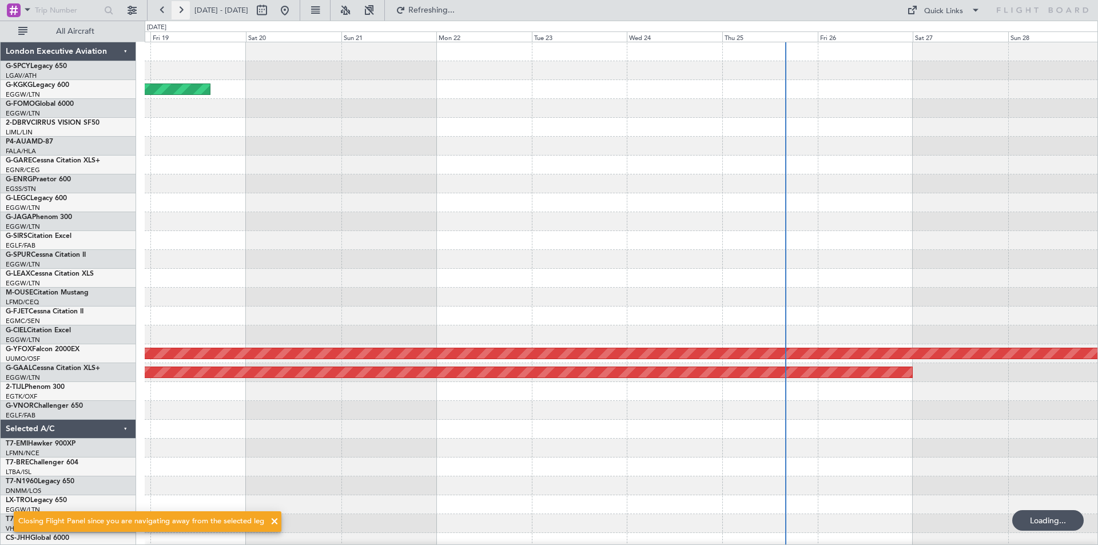
click at [185, 7] on button at bounding box center [181, 10] width 18 height 18
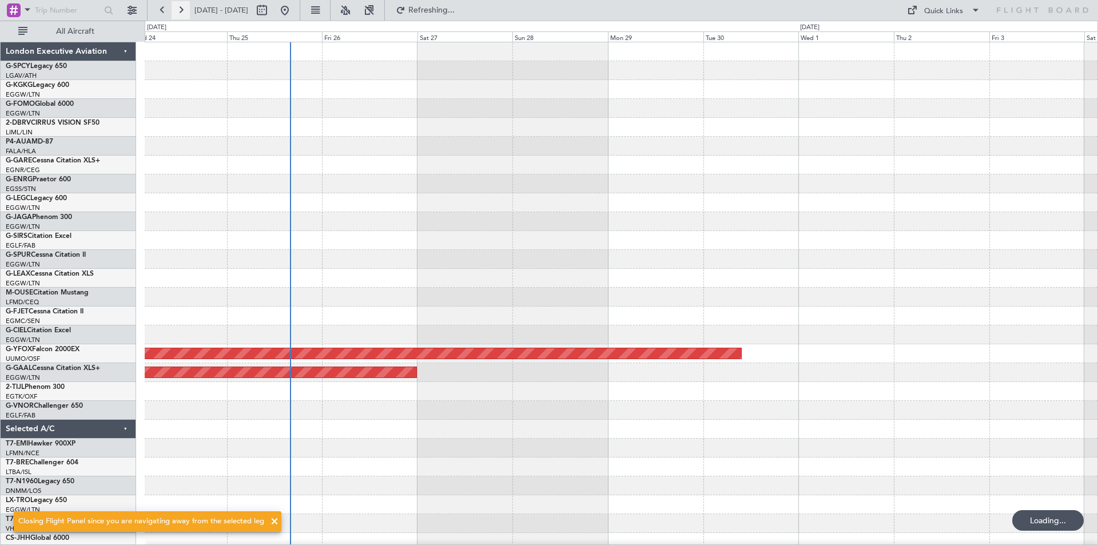
click at [185, 7] on button at bounding box center [181, 10] width 18 height 18
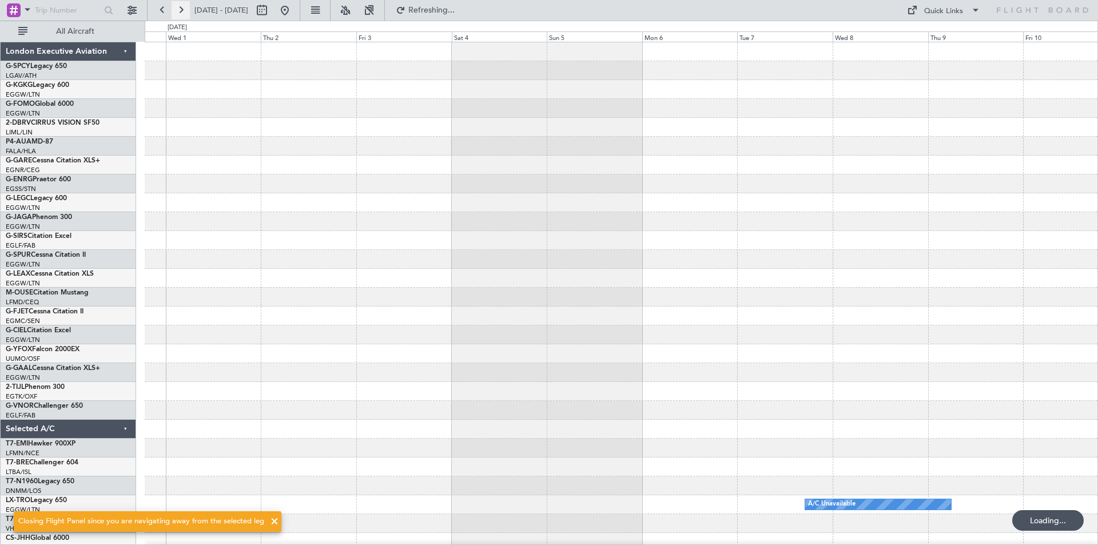
click at [185, 7] on button at bounding box center [181, 10] width 18 height 18
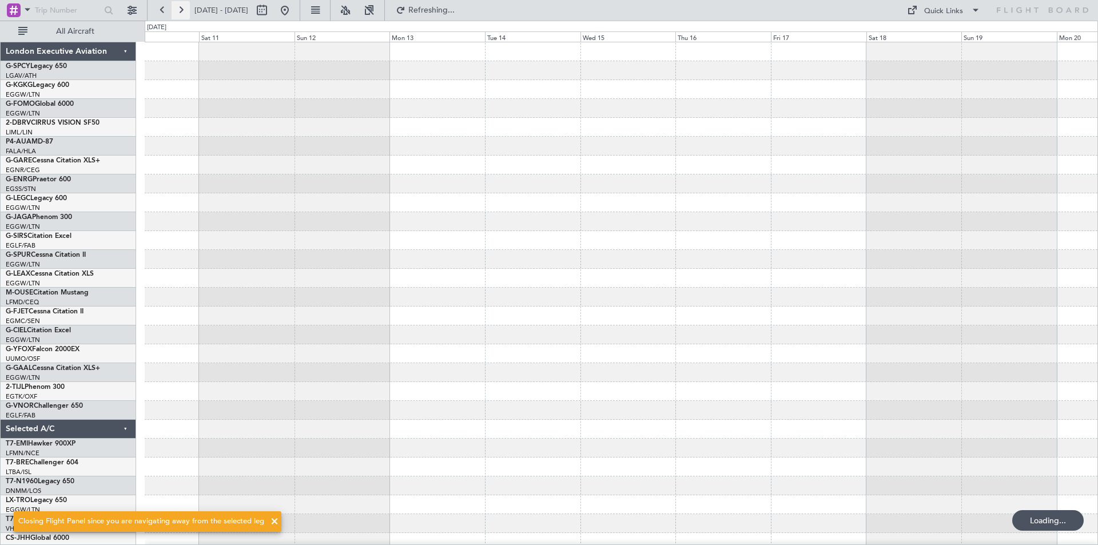
click at [185, 7] on button at bounding box center [181, 10] width 18 height 18
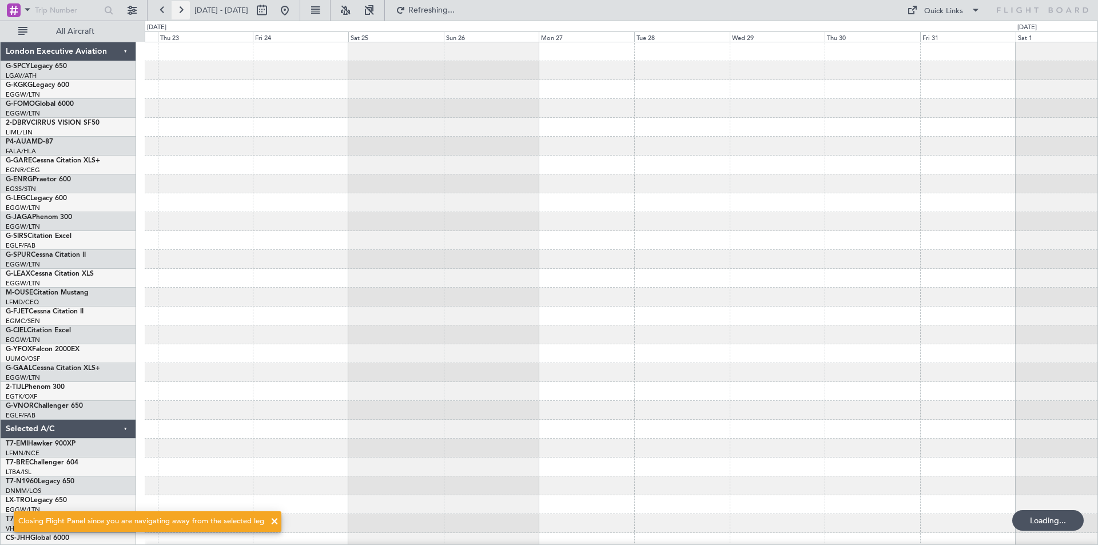
click at [185, 7] on button at bounding box center [181, 10] width 18 height 18
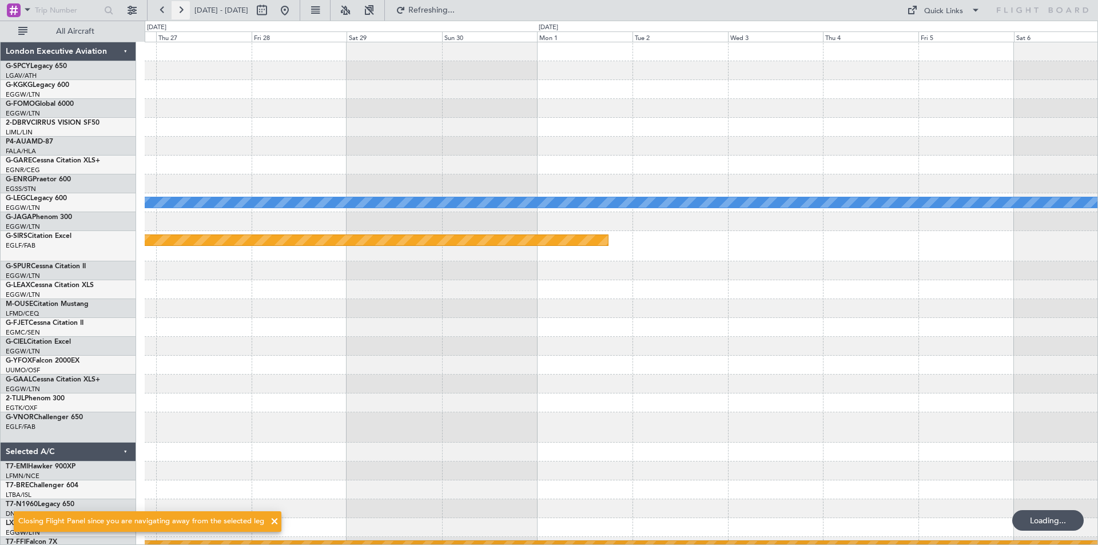
click at [185, 7] on button at bounding box center [181, 10] width 18 height 18
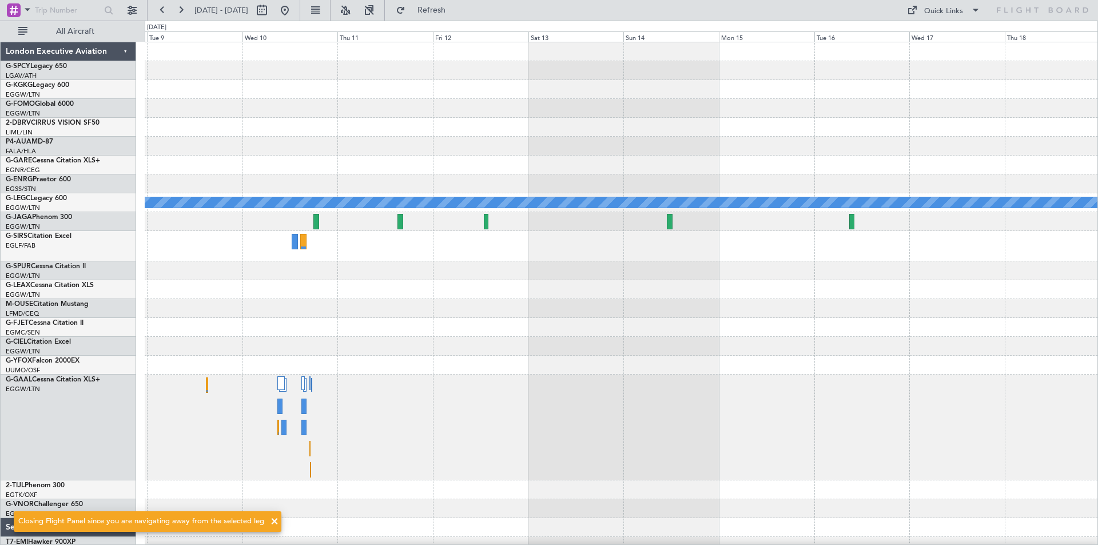
click at [579, 302] on div "Planned Maint A/C Unavailable London (Luton)" at bounding box center [621, 355] width 953 height 627
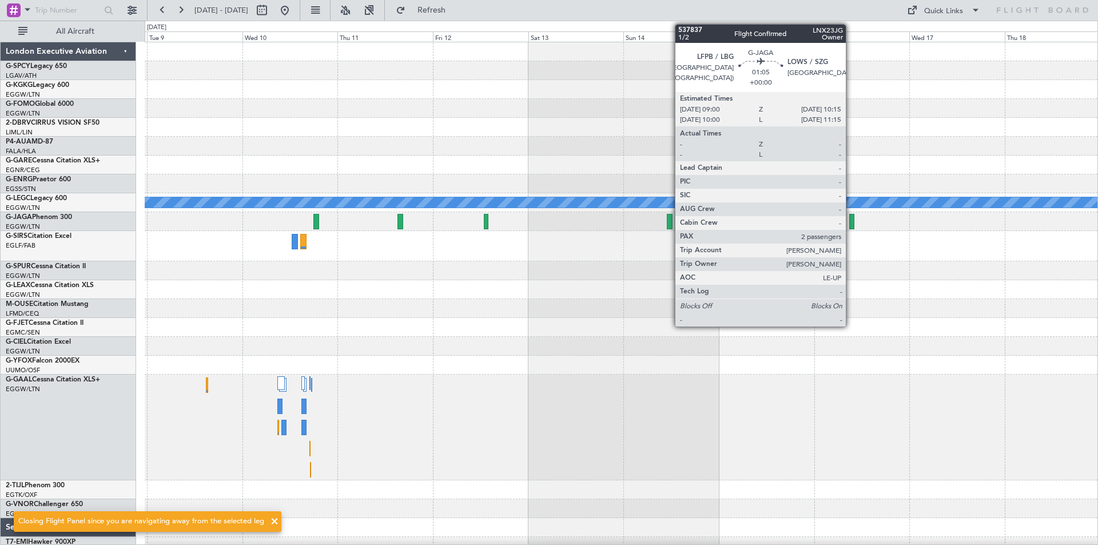
click at [851, 223] on div at bounding box center [851, 221] width 5 height 15
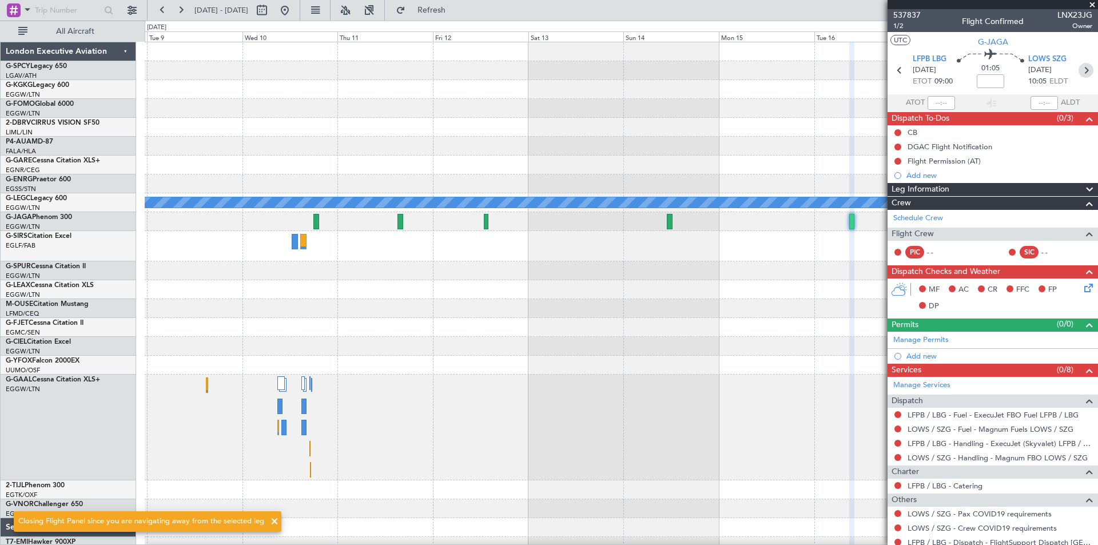
click at [1079, 70] on icon at bounding box center [1085, 70] width 15 height 15
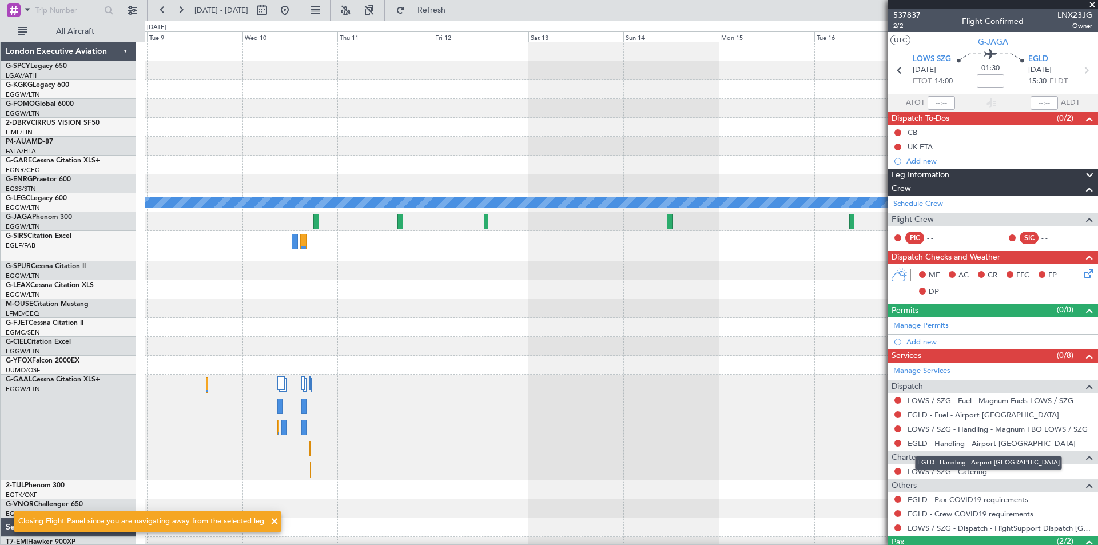
click at [980, 443] on link "EGLD - Handling - Airport Fuel EGLD" at bounding box center [991, 444] width 168 height 10
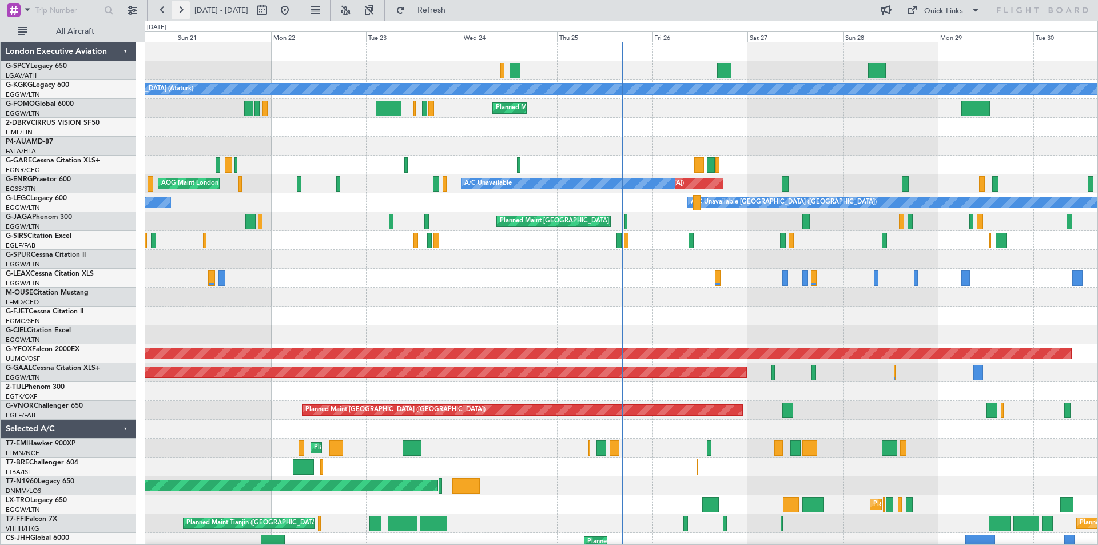
click at [185, 11] on button at bounding box center [181, 10] width 18 height 18
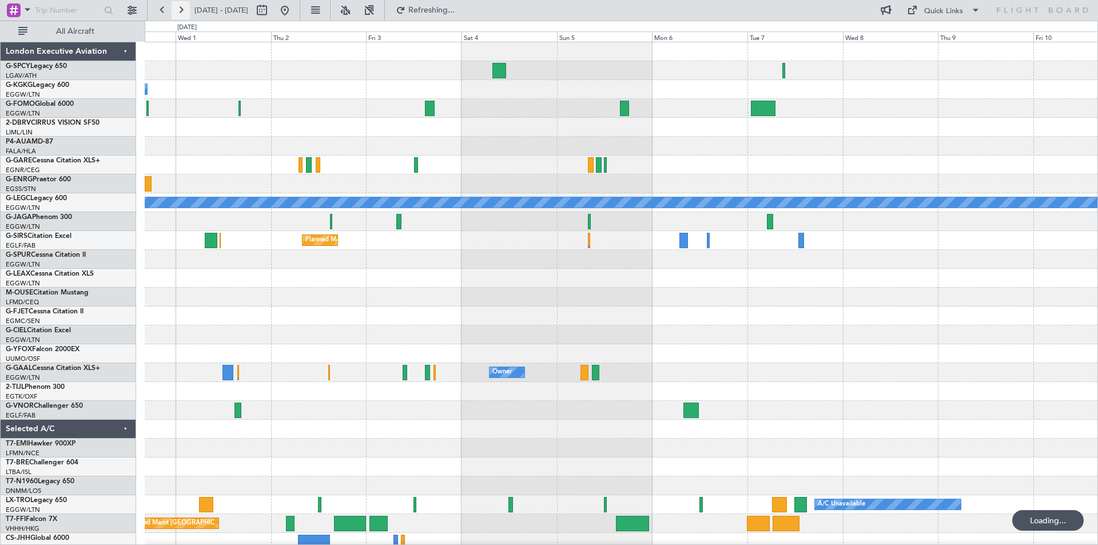
click at [185, 11] on button at bounding box center [181, 10] width 18 height 18
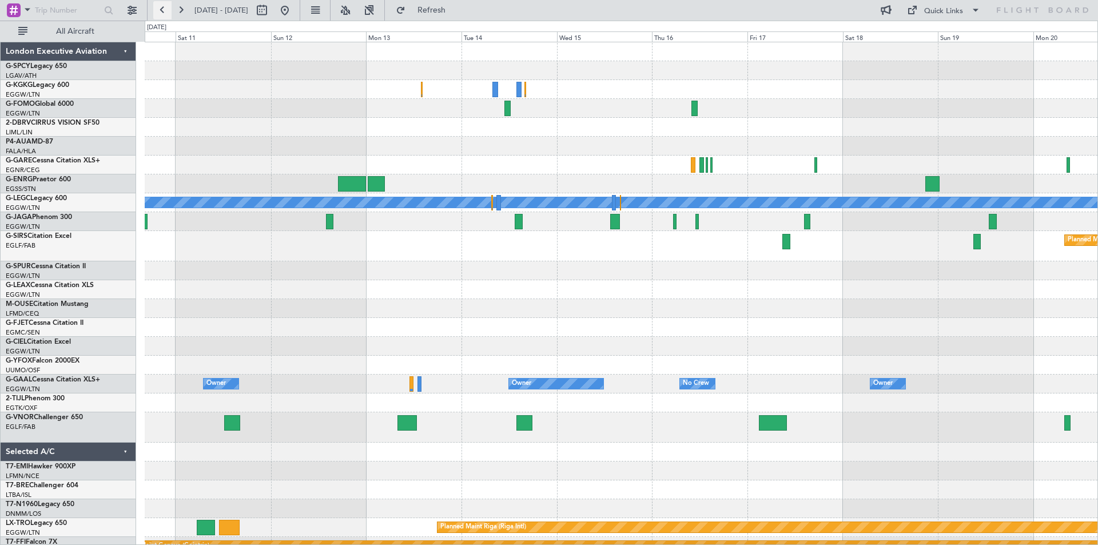
click at [165, 5] on button at bounding box center [162, 10] width 18 height 18
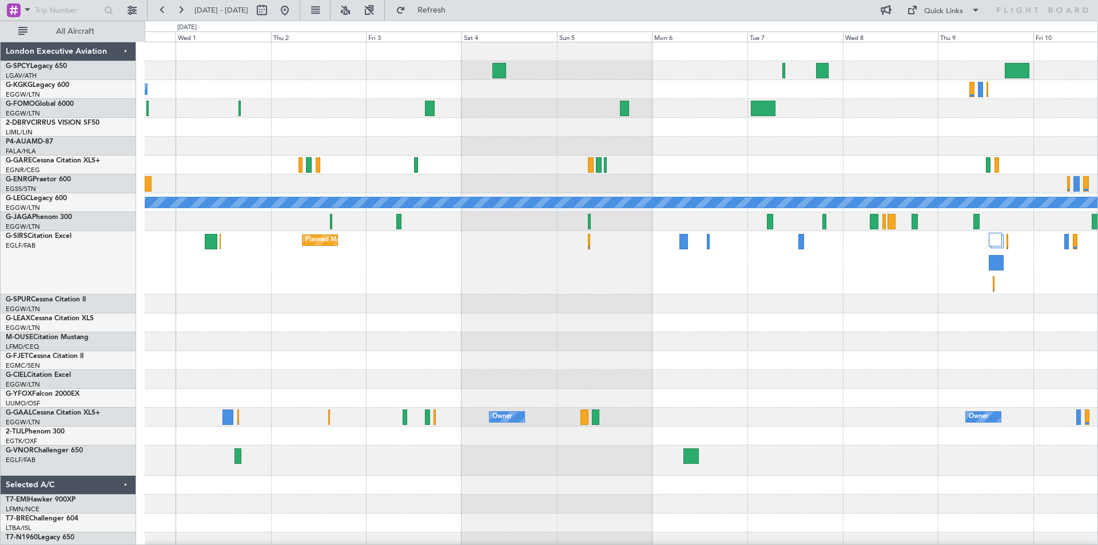
scroll to position [81, 0]
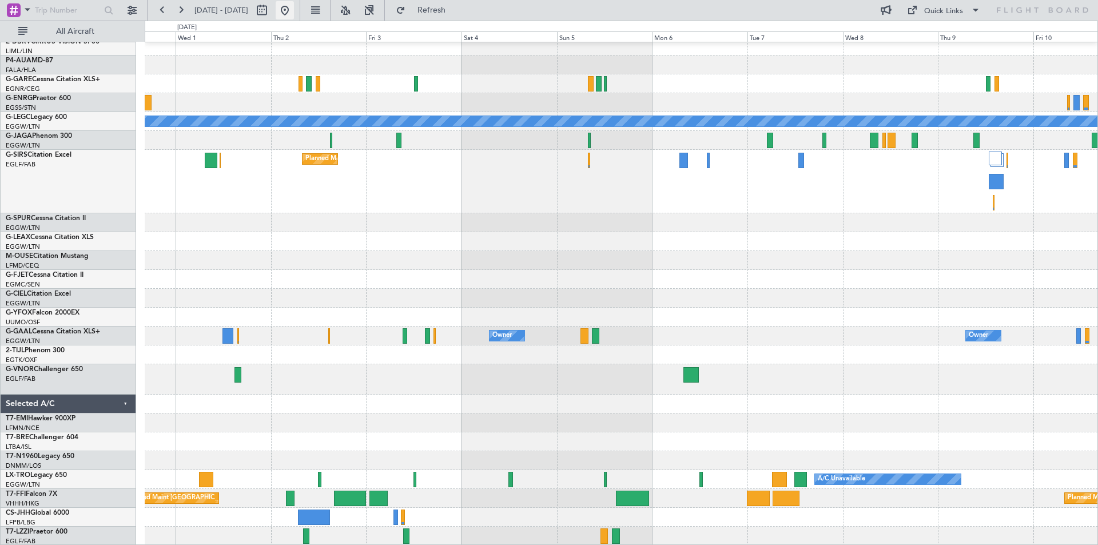
click at [294, 7] on button at bounding box center [285, 10] width 18 height 18
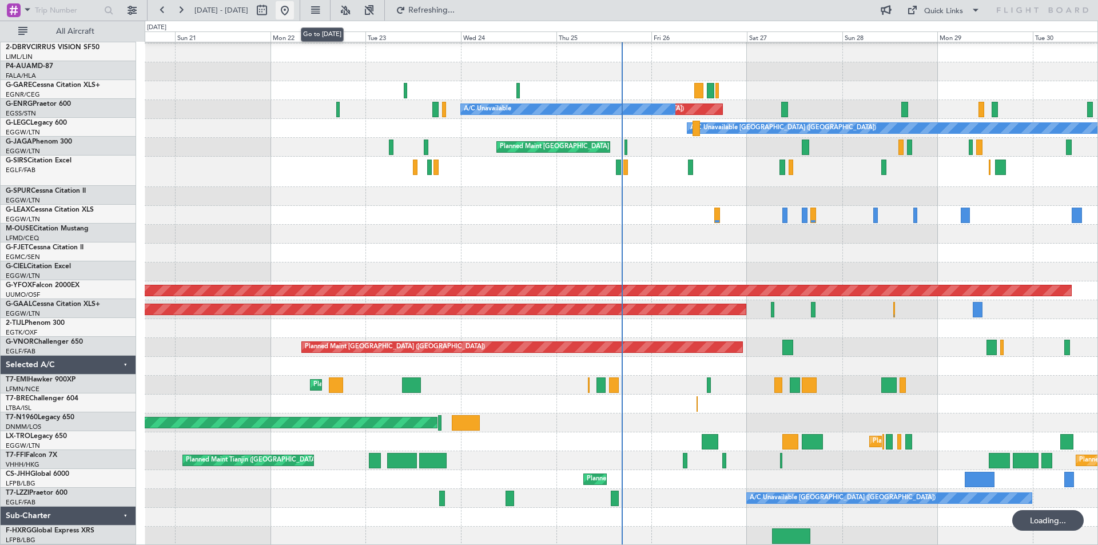
scroll to position [74, 0]
